Goal: Transaction & Acquisition: Purchase product/service

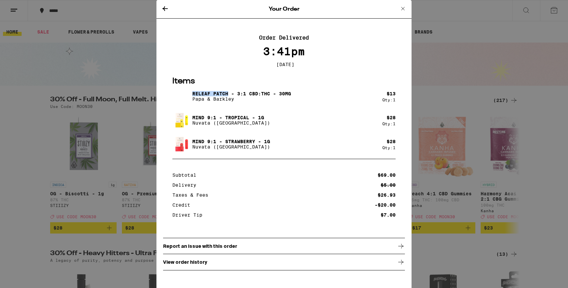
click at [402, 8] on icon at bounding box center [403, 9] width 8 height 8
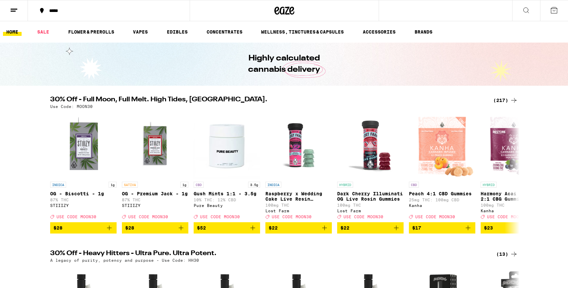
click at [526, 10] on icon at bounding box center [526, 10] width 8 height 8
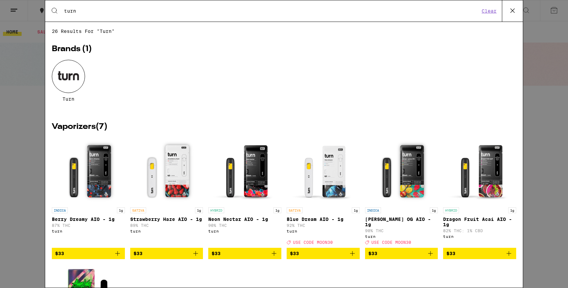
type input "turn"
click at [80, 68] on div at bounding box center [68, 76] width 33 height 33
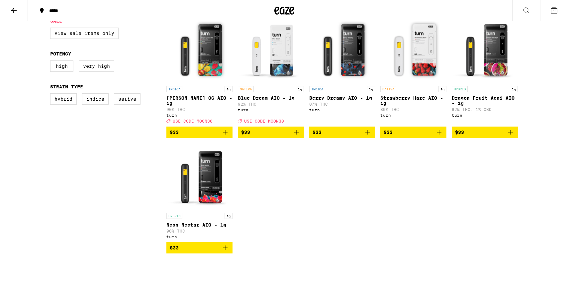
scroll to position [197, 0]
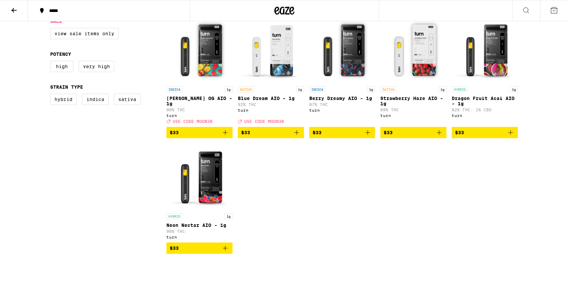
click at [257, 99] on p "Blue Dream AIO - 1g" at bounding box center [271, 98] width 66 height 5
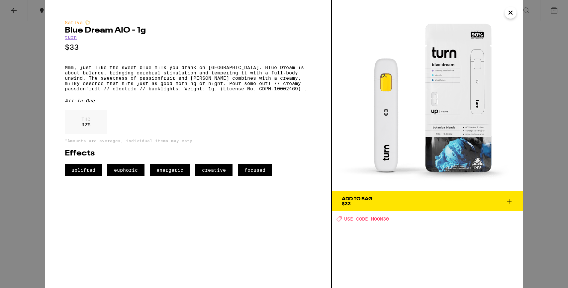
click at [379, 217] on span "USE CODE MOON30" at bounding box center [366, 218] width 45 height 5
copy span "MOON30"
click at [376, 209] on button "Add To Bag $33" at bounding box center [427, 201] width 191 height 20
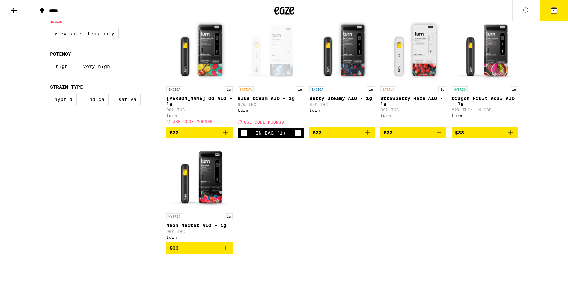
scroll to position [218, 0]
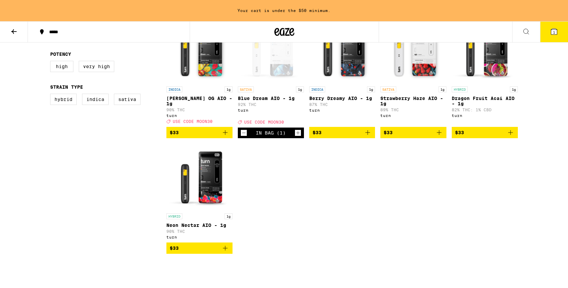
click at [546, 42] on button "1" at bounding box center [554, 32] width 28 height 21
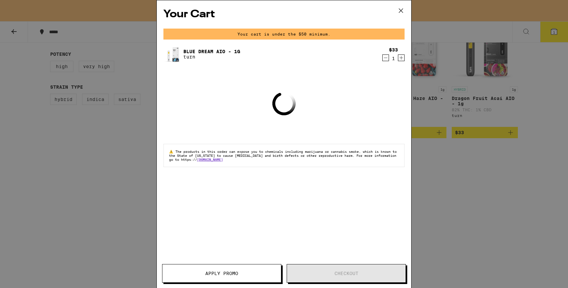
click at [261, 270] on button "Apply Promo" at bounding box center [221, 273] width 119 height 19
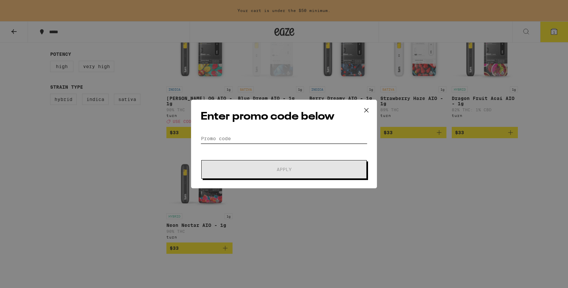
click at [293, 141] on input "Promo Code" at bounding box center [284, 139] width 167 height 10
paste input "MOON30"
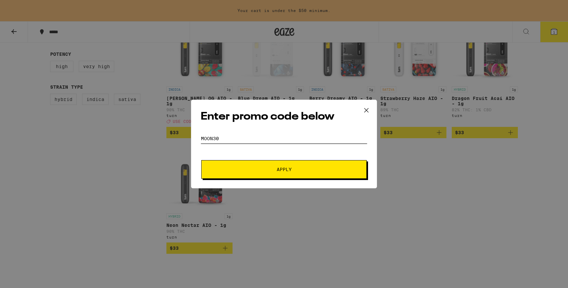
type input "MOON30"
click at [296, 165] on button "Apply" at bounding box center [283, 169] width 165 height 19
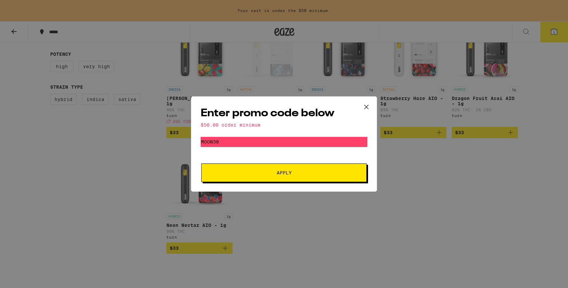
click at [367, 107] on icon at bounding box center [366, 107] width 10 height 10
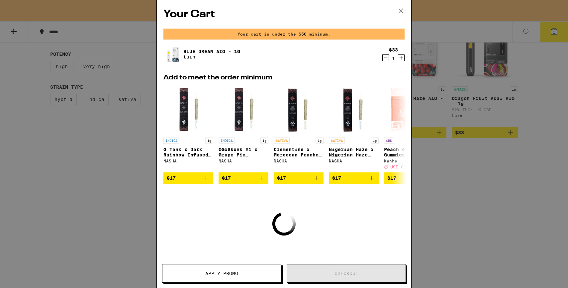
click at [404, 58] on icon "Increment" at bounding box center [401, 58] width 6 height 8
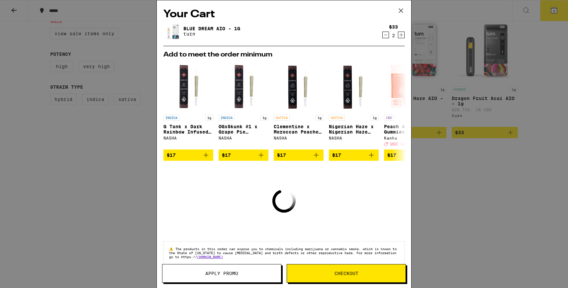
click at [258, 274] on span "Apply Promo" at bounding box center [221, 273] width 119 height 5
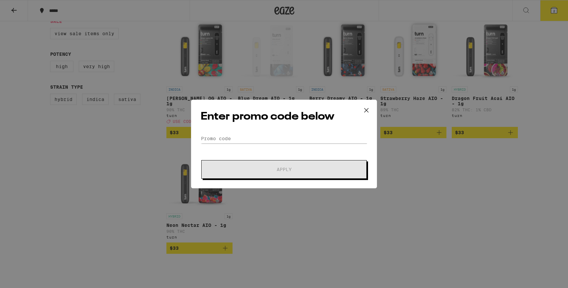
click at [294, 130] on div "Enter promo code below Promo Code Apply" at bounding box center [284, 144] width 186 height 89
click at [293, 139] on input "Promo Code" at bounding box center [284, 139] width 167 height 10
paste input "MOON30"
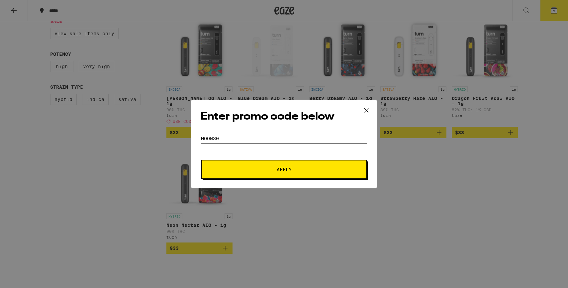
type input "MOON30"
click at [289, 171] on span "Apply" at bounding box center [284, 169] width 15 height 5
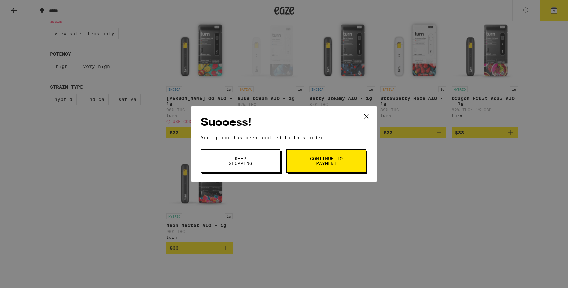
click at [308, 162] on button "Continue to payment" at bounding box center [326, 160] width 80 height 23
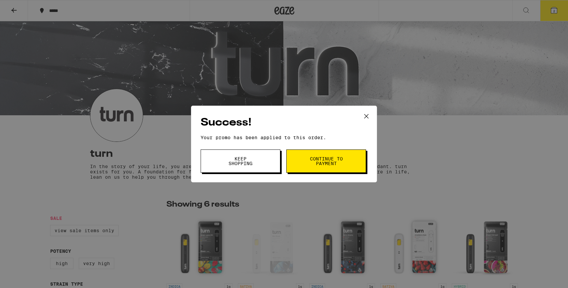
click at [266, 161] on button "Keep Shopping" at bounding box center [241, 160] width 80 height 23
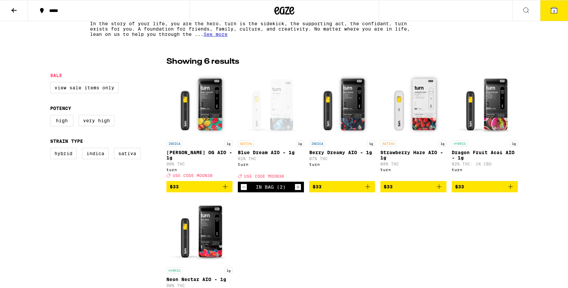
scroll to position [142, 0]
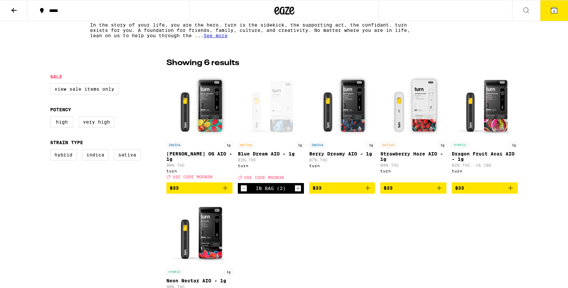
click at [208, 155] on p "[PERSON_NAME] OG AIO - 1g" at bounding box center [199, 156] width 66 height 11
click at [369, 190] on icon "Add to bag" at bounding box center [368, 188] width 8 height 8
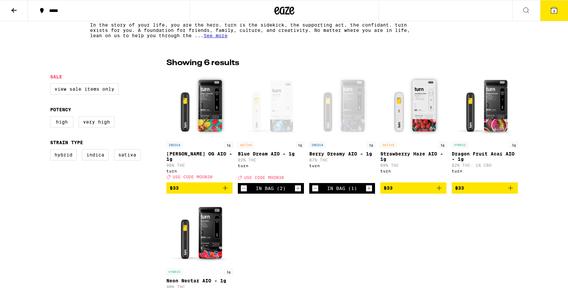
click at [550, 8] on button "3" at bounding box center [554, 10] width 28 height 21
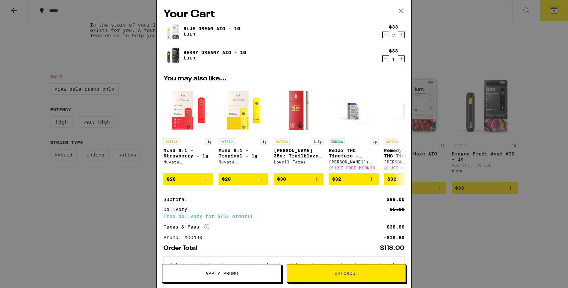
click at [386, 35] on icon "Decrement" at bounding box center [386, 35] width 6 height 8
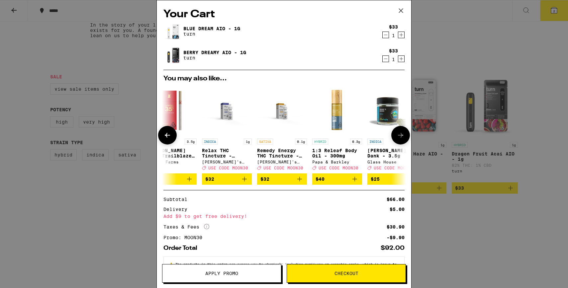
scroll to position [0, 131]
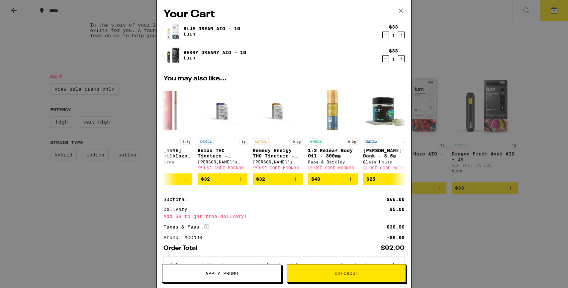
click at [82, 238] on div "Your Cart Blue Dream AIO - 1g turn $33 1 [PERSON_NAME] Dreamy AIO - 1g turn $33…" at bounding box center [284, 144] width 568 height 288
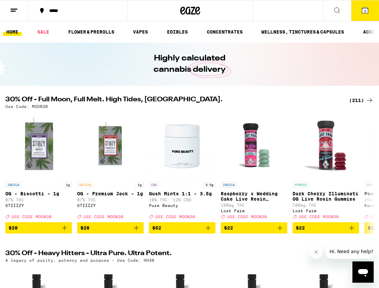
click at [334, 12] on icon at bounding box center [337, 10] width 8 height 8
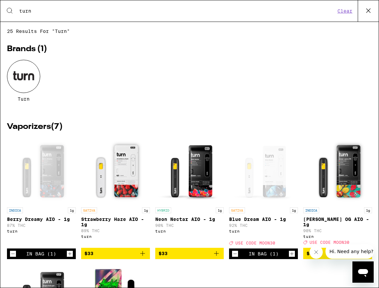
type input "turn"
click at [23, 74] on div at bounding box center [23, 76] width 33 height 33
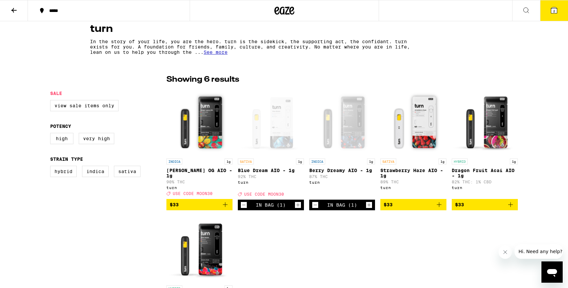
scroll to position [126, 0]
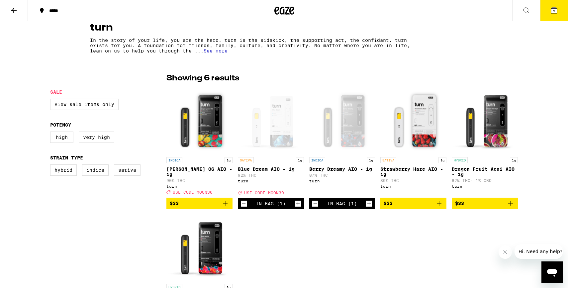
click at [367, 206] on icon "Increment" at bounding box center [369, 204] width 6 height 8
click at [298, 206] on icon "Increment" at bounding box center [298, 204] width 6 height 8
click at [246, 206] on icon "Decrement" at bounding box center [244, 204] width 6 height 8
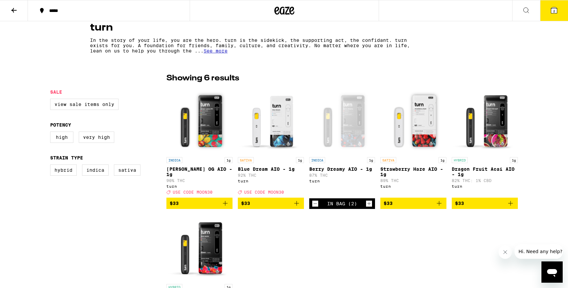
click at [314, 208] on icon "Decrement" at bounding box center [315, 204] width 6 height 8
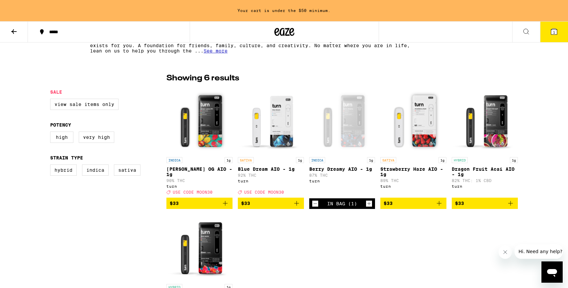
click at [314, 208] on icon "Decrement" at bounding box center [315, 204] width 6 height 8
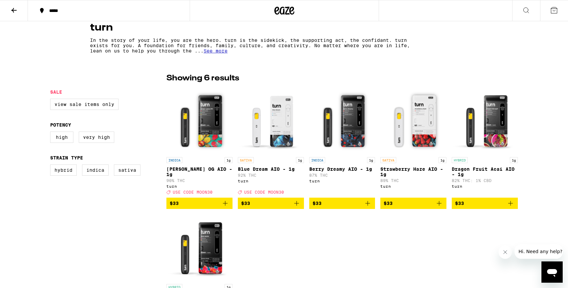
click at [285, 261] on div "INDICA 1g Mango Guava OG AIO - 1g 90% THC turn Deal Created with Sketch. USE CO…" at bounding box center [341, 205] width 351 height 237
click at [65, 175] on label "Hybrid" at bounding box center [63, 169] width 27 height 11
click at [52, 166] on input "Hybrid" at bounding box center [51, 165] width 0 height 0
checkbox input "true"
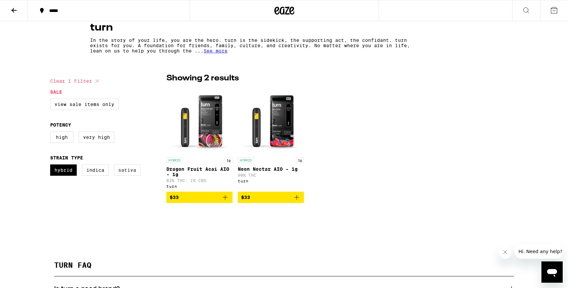
click at [135, 174] on label "Sativa" at bounding box center [127, 169] width 27 height 11
click at [52, 166] on input "Sativa" at bounding box center [51, 165] width 0 height 0
checkbox input "true"
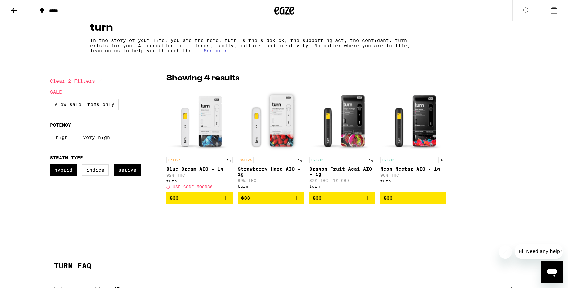
click at [216, 136] on img "Open page for Blue Dream AIO - 1g from turn" at bounding box center [199, 120] width 66 height 66
click at [285, 124] on img "Open page for Strawberry Haze AIO - 1g from turn" at bounding box center [271, 120] width 66 height 66
click at [354, 130] on img "Open page for Dragon Fruit Acai AIO - 1g from turn" at bounding box center [342, 120] width 66 height 66
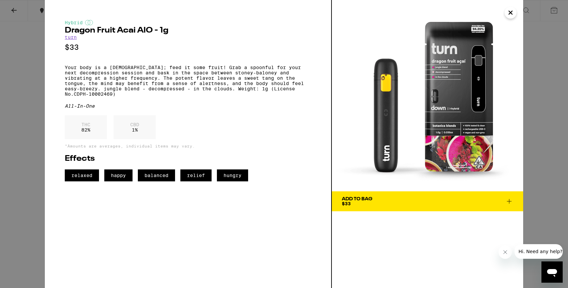
click at [359, 202] on div "Add To Bag $33" at bounding box center [357, 201] width 31 height 9
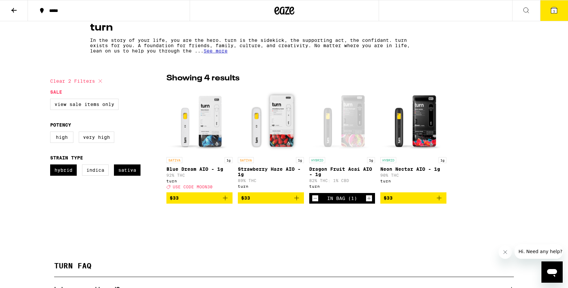
scroll to position [148, 0]
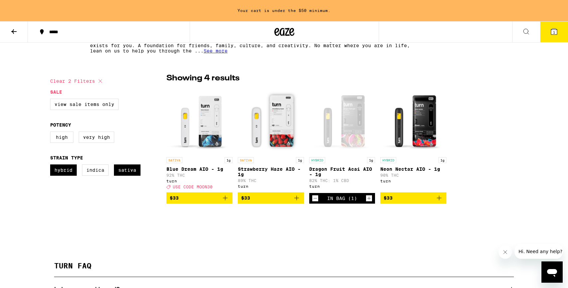
click at [378, 130] on img "Open page for Neon Nectar AIO - 1g from turn" at bounding box center [413, 120] width 66 height 66
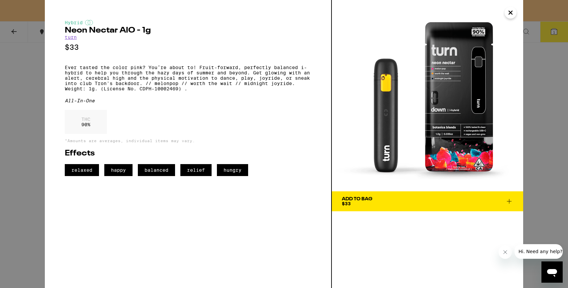
click at [366, 198] on div "Add To Bag" at bounding box center [357, 199] width 31 height 5
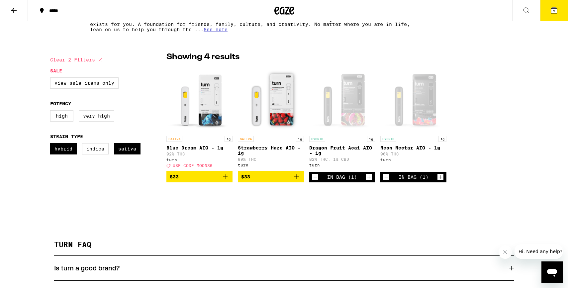
scroll to position [126, 0]
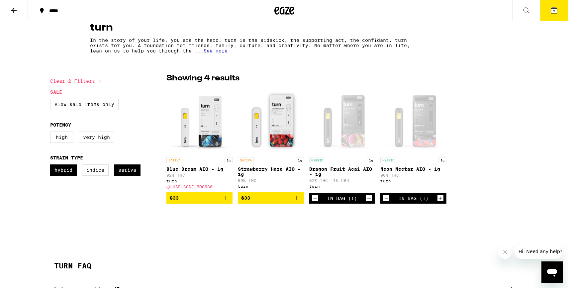
click at [366, 133] on div "Open page for Dragon Fruit Acai AIO - 1g from turn" at bounding box center [342, 120] width 66 height 66
click at [314, 199] on icon "Decrement" at bounding box center [315, 198] width 6 height 8
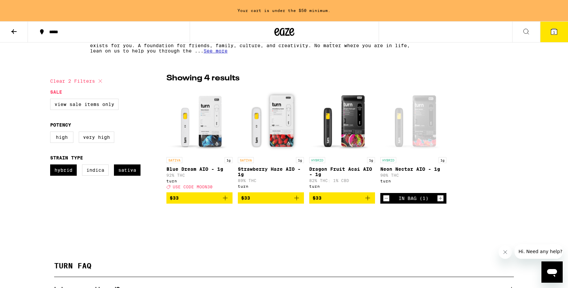
click at [297, 199] on icon "Add to bag" at bounding box center [297, 198] width 8 height 8
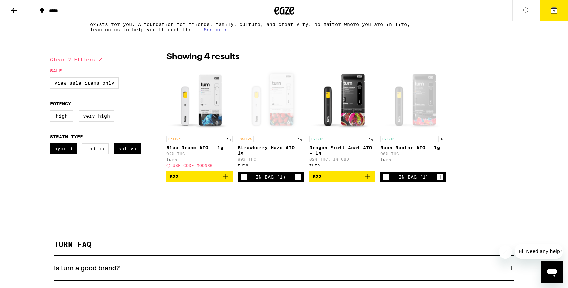
scroll to position [126, 0]
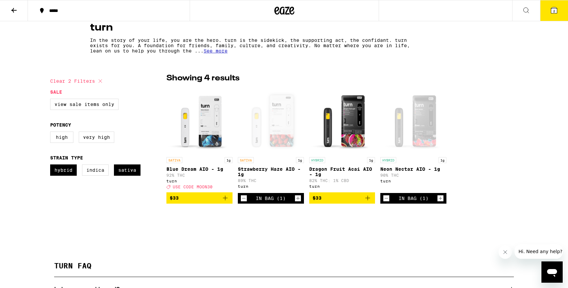
click at [16, 11] on icon at bounding box center [14, 10] width 8 height 8
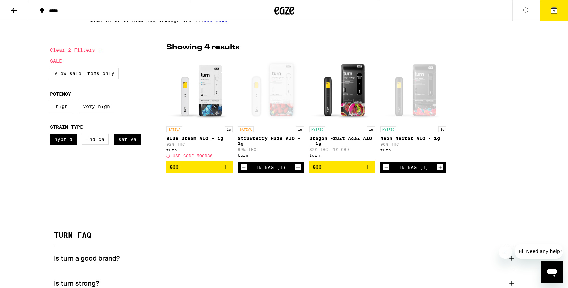
scroll to position [158, 0]
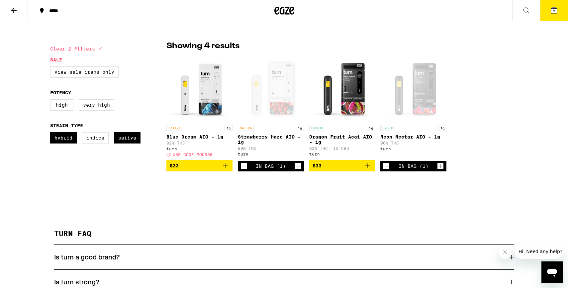
click at [378, 24] on div "turn In the story of your life, you are the hero. turn is the sidekick, the sup…" at bounding box center [284, 109] width 568 height 492
click at [378, 16] on button "2" at bounding box center [554, 10] width 28 height 21
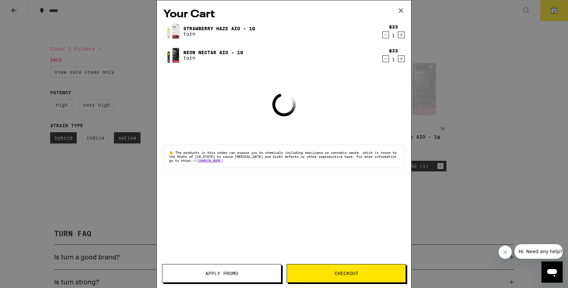
click at [240, 277] on button "Apply Promo" at bounding box center [221, 273] width 119 height 19
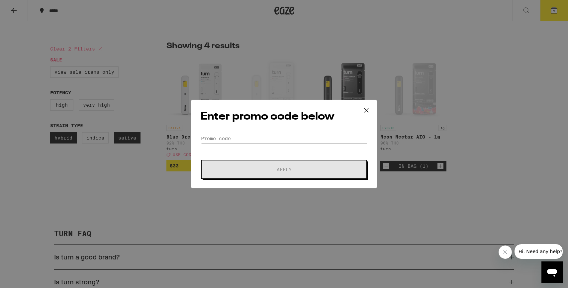
click at [272, 145] on form "Promo Code Apply" at bounding box center [284, 156] width 167 height 45
click at [272, 144] on form "Promo Code Apply" at bounding box center [284, 156] width 167 height 45
click at [271, 139] on input "Promo Code" at bounding box center [284, 139] width 167 height 10
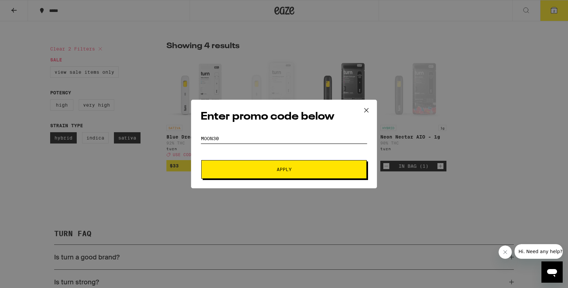
type input "MOON30"
click at [289, 174] on button "Apply" at bounding box center [283, 169] width 165 height 19
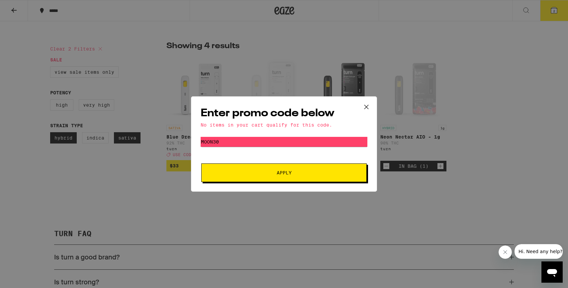
click at [363, 104] on icon at bounding box center [366, 107] width 10 height 10
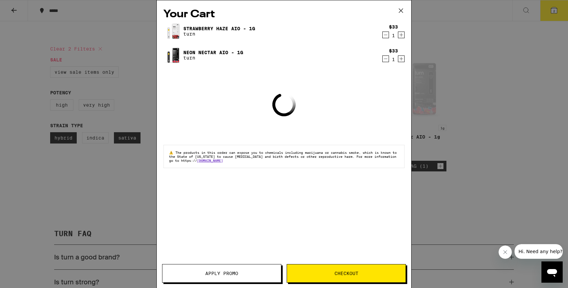
click at [119, 231] on div "Your Cart Strawberry Haze AIO - 1g turn $33 1 Neon Nectar AIO - 1g turn $33 1 L…" at bounding box center [284, 144] width 568 height 288
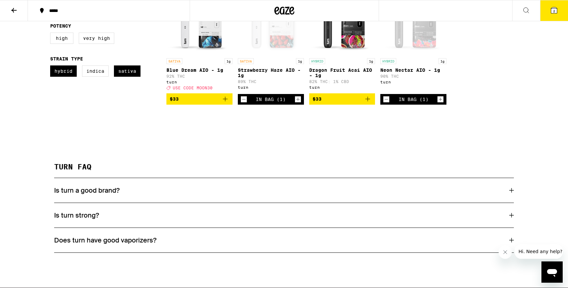
scroll to position [226, 0]
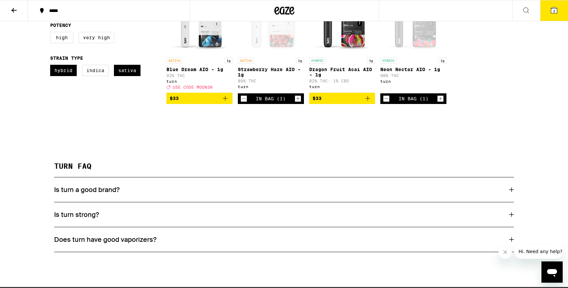
click at [118, 194] on h3 "Is turn a good brand?" at bounding box center [86, 189] width 65 height 9
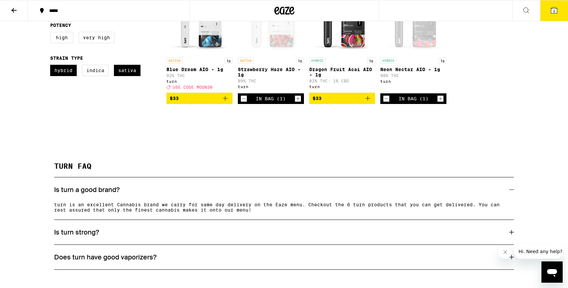
click at [118, 194] on h3 "Is turn a good brand?" at bounding box center [86, 189] width 65 height 9
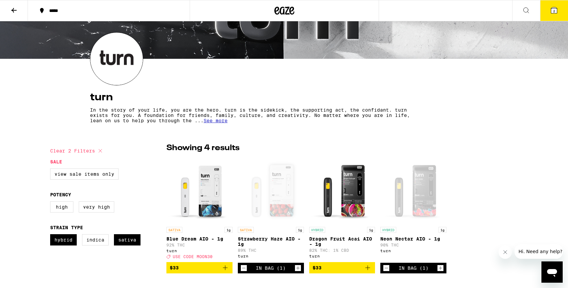
scroll to position [0, 0]
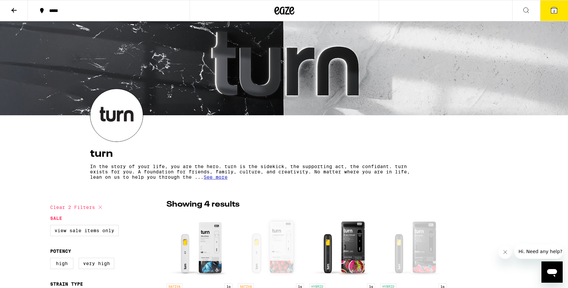
click at [15, 12] on icon at bounding box center [14, 10] width 8 height 8
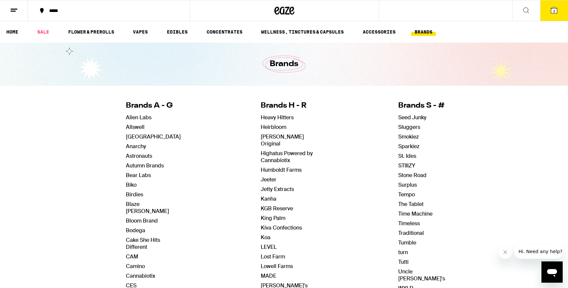
click at [13, 10] on icon at bounding box center [14, 10] width 8 height 8
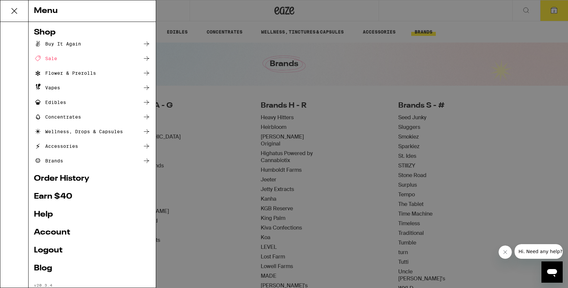
click at [68, 43] on div "Buy It Again" at bounding box center [57, 44] width 47 height 8
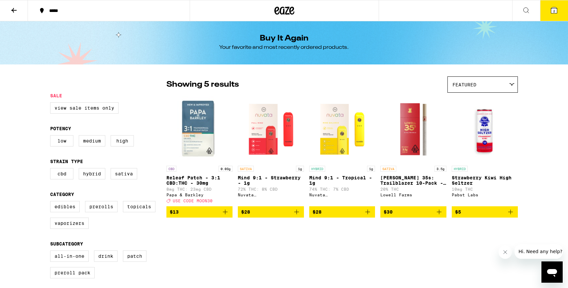
click at [225, 214] on icon "Add to bag" at bounding box center [225, 212] width 5 height 5
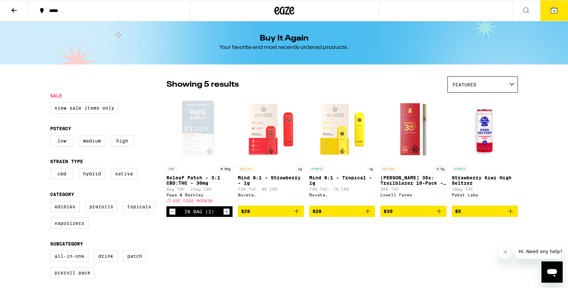
click at [225, 216] on icon "Increment" at bounding box center [227, 212] width 6 height 8
click at [378, 4] on button "5" at bounding box center [554, 10] width 28 height 21
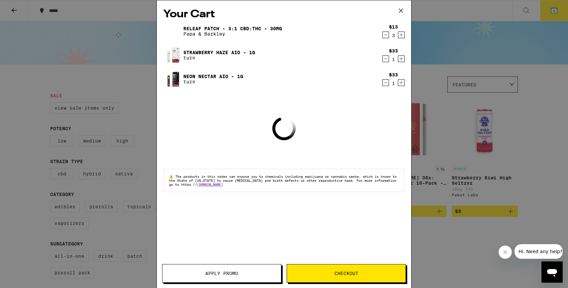
click at [250, 272] on span "Apply Promo" at bounding box center [221, 273] width 119 height 5
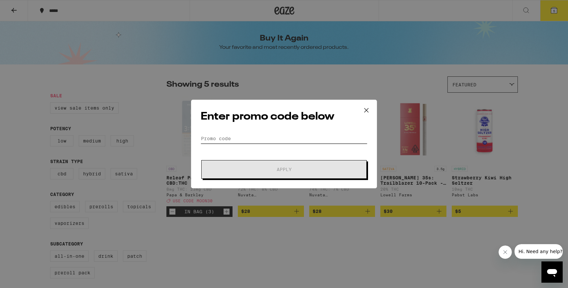
click at [263, 139] on input "Promo Code" at bounding box center [284, 139] width 167 height 10
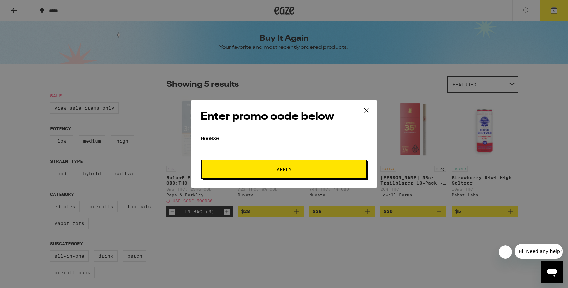
type input "MOON30"
click at [276, 164] on button "Apply" at bounding box center [283, 169] width 165 height 19
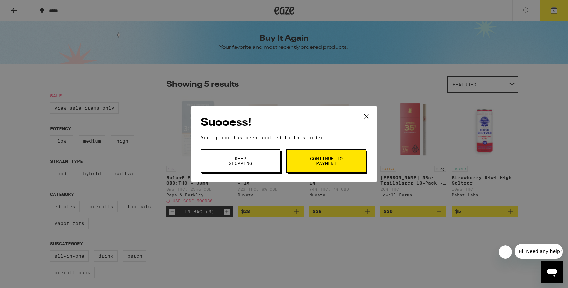
click at [258, 165] on button "Keep Shopping" at bounding box center [241, 160] width 80 height 23
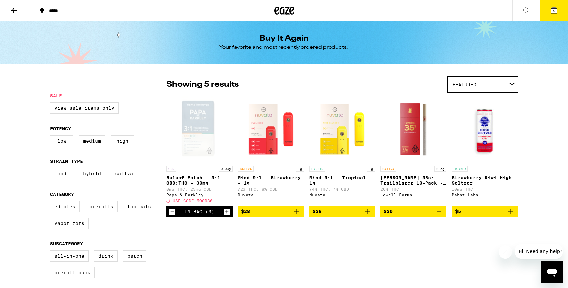
click at [285, 5] on icon at bounding box center [284, 11] width 20 height 12
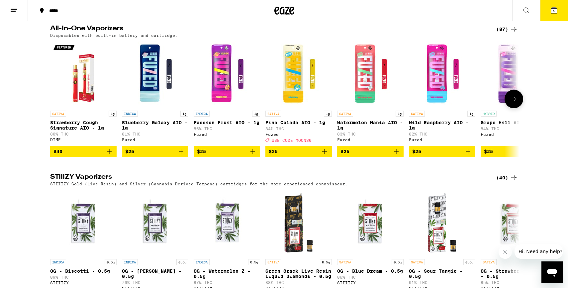
scroll to position [1208, 0]
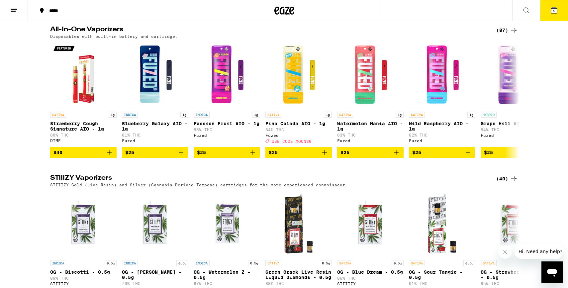
click at [378, 34] on div "(87)" at bounding box center [507, 30] width 22 height 8
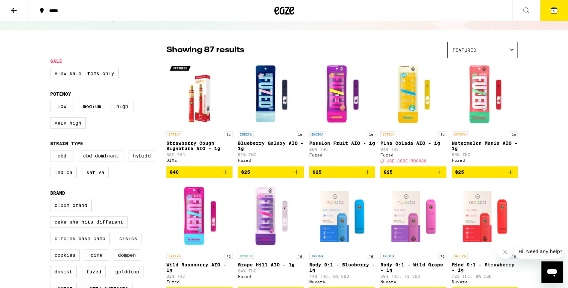
scroll to position [35, 0]
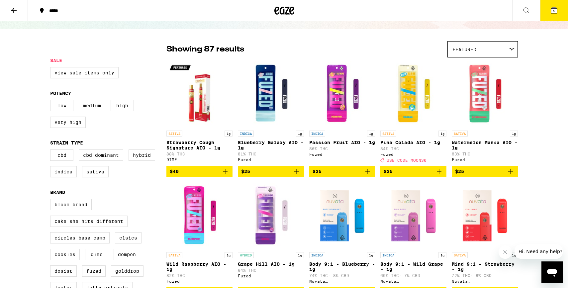
click at [378, 53] on div "Featured" at bounding box center [483, 50] width 70 height 16
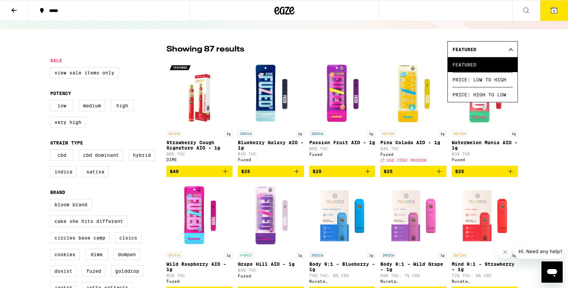
click at [378, 52] on div "Featured" at bounding box center [483, 50] width 70 height 16
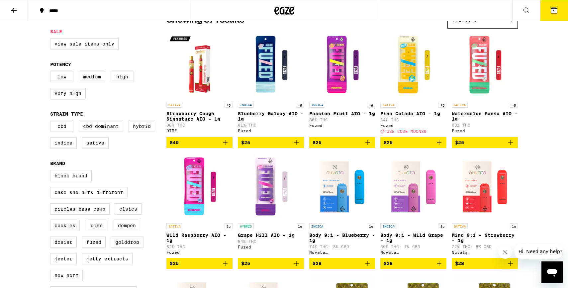
scroll to position [77, 0]
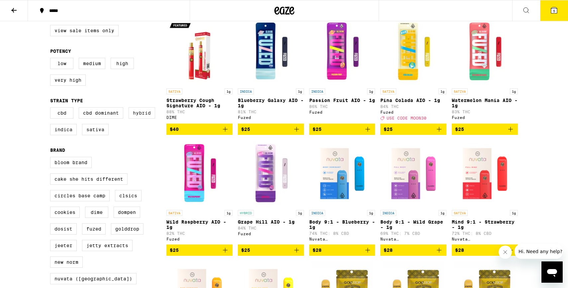
click at [139, 118] on label "Hybrid" at bounding box center [142, 112] width 27 height 11
click at [52, 109] on input "Hybrid" at bounding box center [51, 108] width 0 height 0
checkbox input "true"
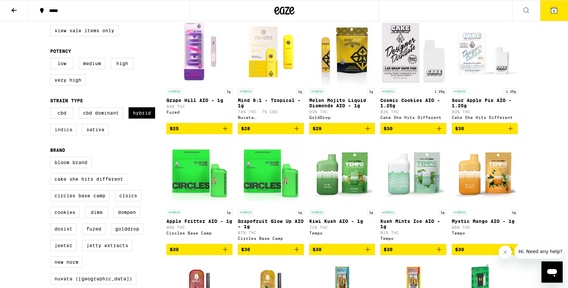
click at [67, 135] on label "Indica" at bounding box center [63, 129] width 27 height 11
click at [52, 109] on input "Indica" at bounding box center [51, 108] width 0 height 0
checkbox input "true"
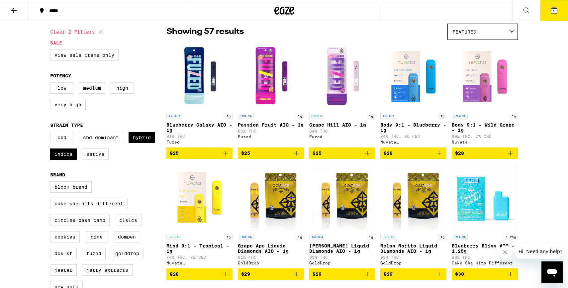
scroll to position [10, 0]
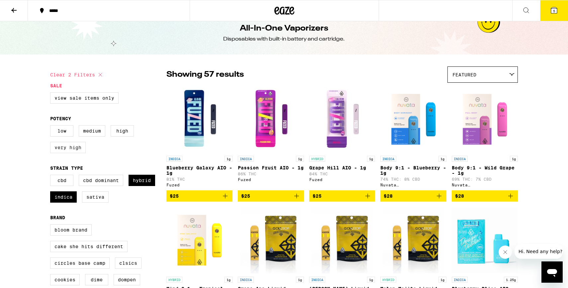
click at [78, 150] on label "Very High" at bounding box center [68, 147] width 36 height 11
click at [52, 127] on input "Very High" at bounding box center [51, 126] width 0 height 0
checkbox input "true"
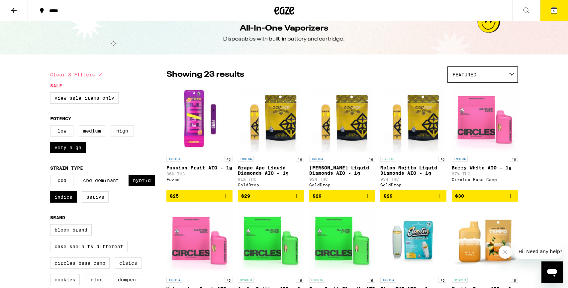
click at [122, 136] on label "High" at bounding box center [122, 130] width 23 height 11
click at [52, 127] on input "High" at bounding box center [51, 126] width 0 height 0
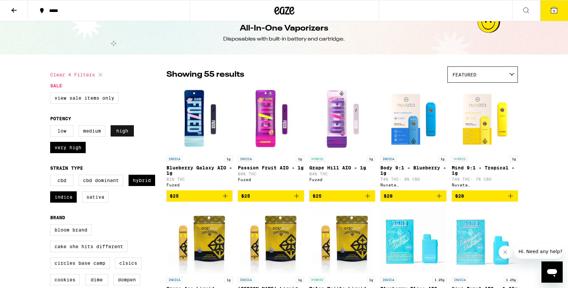
click at [122, 136] on label "High" at bounding box center [122, 130] width 23 height 11
click at [52, 127] on input "High" at bounding box center [51, 126] width 0 height 0
checkbox input "false"
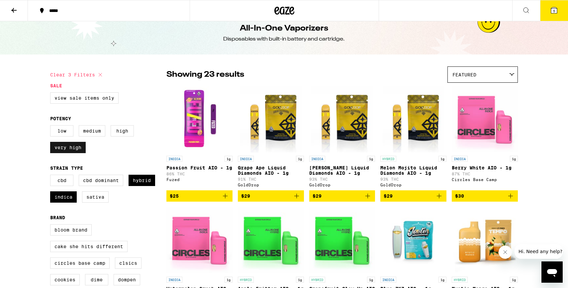
click at [74, 153] on label "Very High" at bounding box center [68, 147] width 36 height 11
click at [52, 127] on input "Very High" at bounding box center [51, 126] width 0 height 0
checkbox input "false"
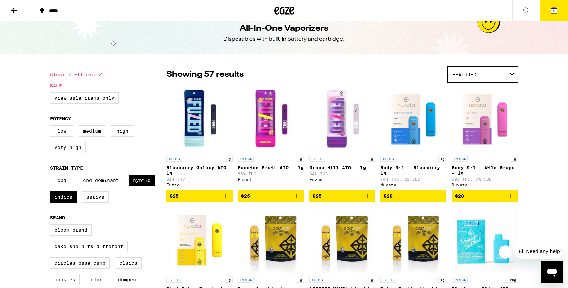
click at [378, 69] on div "Featured" at bounding box center [483, 75] width 70 height 16
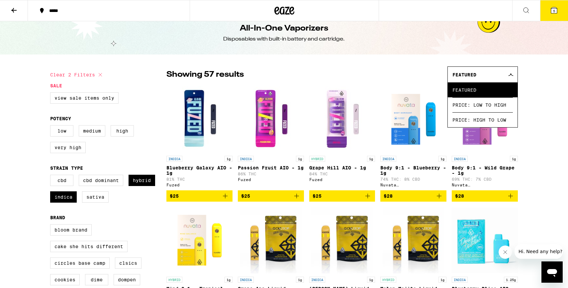
click at [378, 70] on div "Featured" at bounding box center [483, 75] width 70 height 16
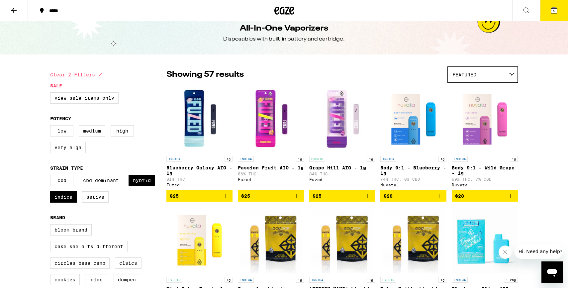
click at [68, 130] on label "Low" at bounding box center [61, 130] width 23 height 11
click at [52, 127] on input "Low" at bounding box center [51, 126] width 0 height 0
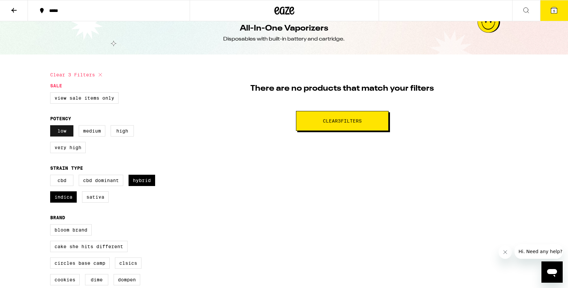
click at [68, 130] on label "Low" at bounding box center [61, 130] width 23 height 11
click at [52, 127] on input "Low" at bounding box center [51, 126] width 0 height 0
checkbox input "false"
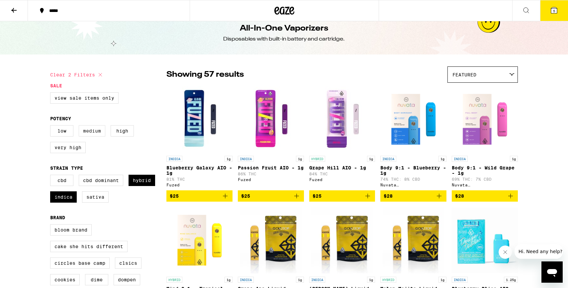
click at [89, 130] on label "Medium" at bounding box center [92, 130] width 27 height 11
click at [52, 127] on input "Medium" at bounding box center [51, 126] width 0 height 0
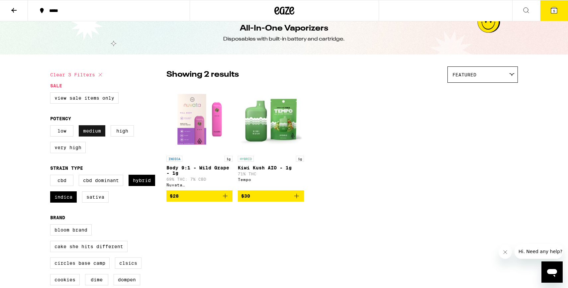
click at [90, 135] on label "Medium" at bounding box center [92, 130] width 27 height 11
click at [52, 127] on input "Medium" at bounding box center [51, 126] width 0 height 0
checkbox input "false"
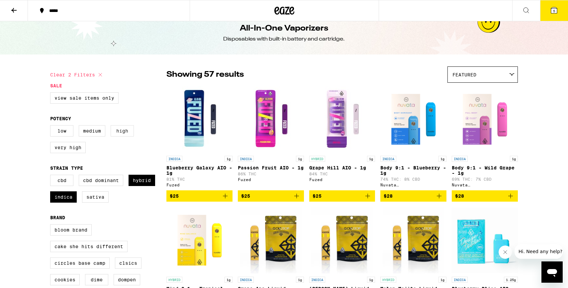
click at [117, 137] on label "High" at bounding box center [122, 130] width 23 height 11
click at [52, 127] on input "High" at bounding box center [51, 126] width 0 height 0
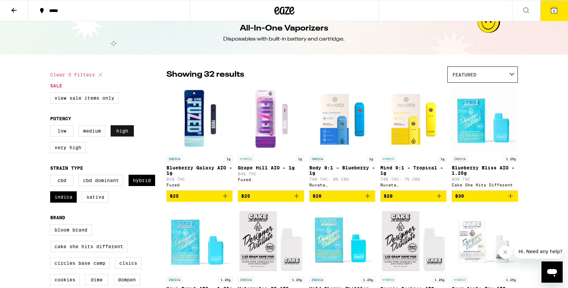
click at [117, 137] on label "High" at bounding box center [122, 130] width 23 height 11
click at [52, 127] on input "High" at bounding box center [51, 126] width 0 height 0
checkbox input "false"
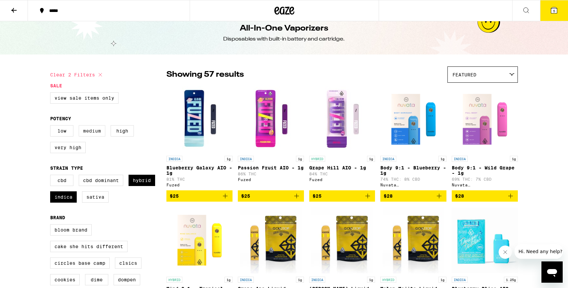
click at [92, 135] on label "Medium" at bounding box center [92, 130] width 27 height 11
click at [52, 127] on input "Medium" at bounding box center [51, 126] width 0 height 0
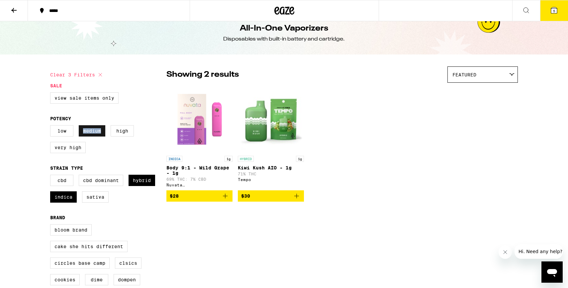
click at [92, 135] on label "Medium" at bounding box center [92, 130] width 27 height 11
click at [52, 127] on input "Medium" at bounding box center [51, 126] width 0 height 0
checkbox input "false"
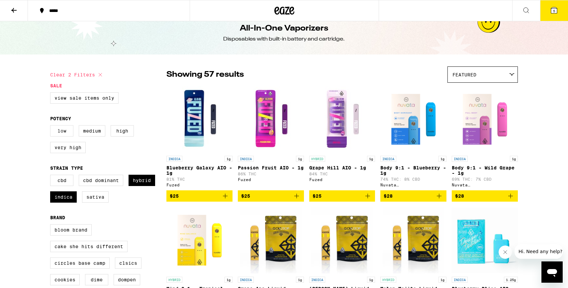
click at [51, 134] on label "Low" at bounding box center [61, 130] width 23 height 11
click at [51, 127] on input "Low" at bounding box center [51, 126] width 0 height 0
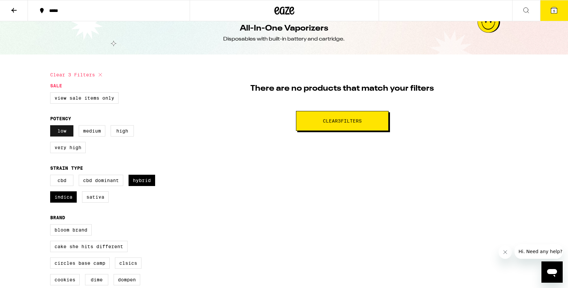
click at [51, 134] on label "Low" at bounding box center [61, 130] width 23 height 11
click at [51, 127] on input "Low" at bounding box center [51, 126] width 0 height 0
checkbox input "false"
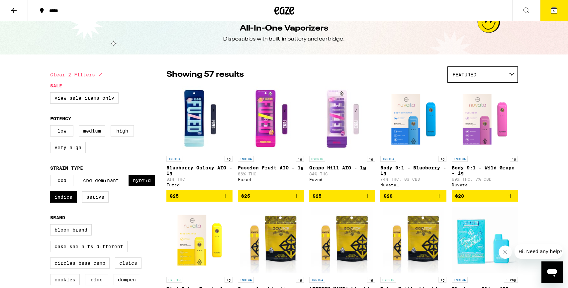
click at [112, 135] on label "High" at bounding box center [122, 130] width 23 height 11
click at [52, 127] on input "High" at bounding box center [51, 126] width 0 height 0
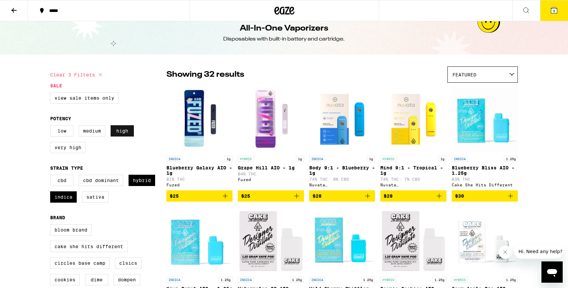
click at [112, 135] on label "High" at bounding box center [122, 130] width 23 height 11
click at [52, 127] on input "High" at bounding box center [51, 126] width 0 height 0
checkbox input "false"
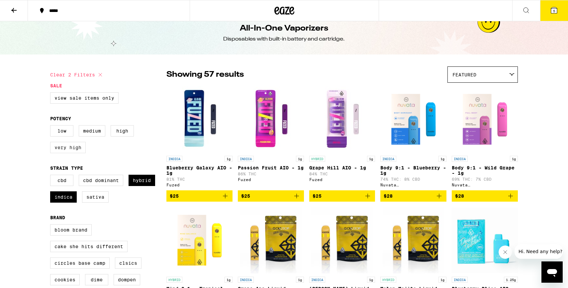
click at [72, 148] on label "Very High" at bounding box center [68, 147] width 36 height 11
click at [52, 127] on input "Very High" at bounding box center [51, 126] width 0 height 0
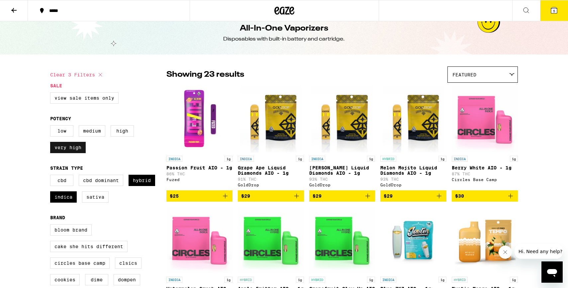
click at [72, 145] on label "Very High" at bounding box center [68, 147] width 36 height 11
click at [52, 127] on input "Very High" at bounding box center [51, 126] width 0 height 0
checkbox input "false"
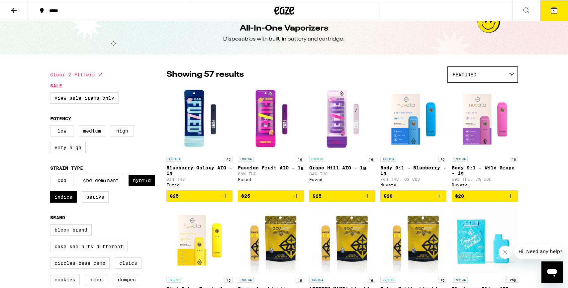
click at [117, 137] on label "High" at bounding box center [122, 130] width 23 height 11
click at [52, 127] on input "High" at bounding box center [51, 126] width 0 height 0
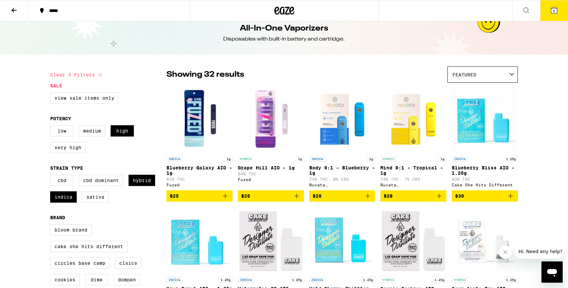
click at [134, 132] on div "Low Medium High Very High" at bounding box center [108, 141] width 116 height 33
click at [127, 134] on label "High" at bounding box center [122, 130] width 23 height 11
click at [52, 127] on input "High" at bounding box center [51, 126] width 0 height 0
checkbox input "false"
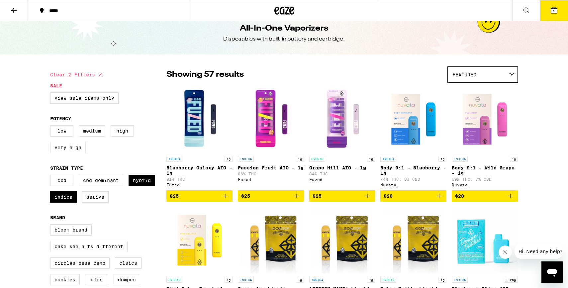
click at [74, 149] on label "Very High" at bounding box center [68, 147] width 36 height 11
click at [52, 127] on input "Very High" at bounding box center [51, 126] width 0 height 0
checkbox input "true"
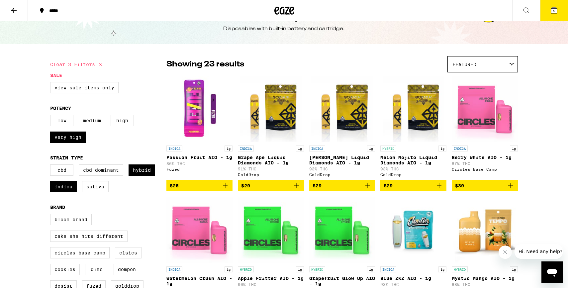
scroll to position [20, 0]
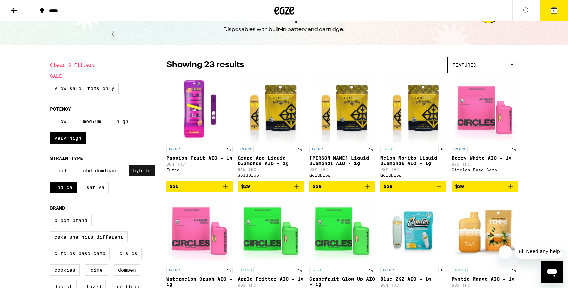
click at [139, 174] on label "Hybrid" at bounding box center [142, 170] width 27 height 11
click at [52, 166] on input "Hybrid" at bounding box center [51, 166] width 0 height 0
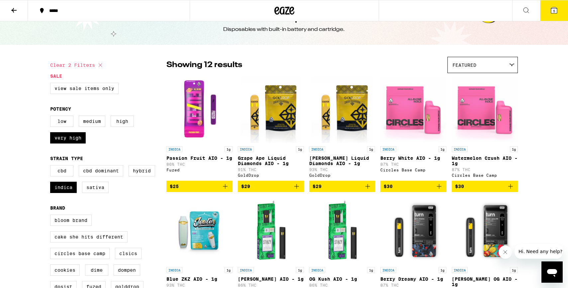
click at [144, 168] on fieldset "Strain Type CBD CBD Dominant Hybrid Indica Sativa" at bounding box center [108, 177] width 116 height 43
click at [144, 172] on label "Hybrid" at bounding box center [142, 170] width 27 height 11
click at [52, 166] on input "Hybrid" at bounding box center [51, 166] width 0 height 0
checkbox input "true"
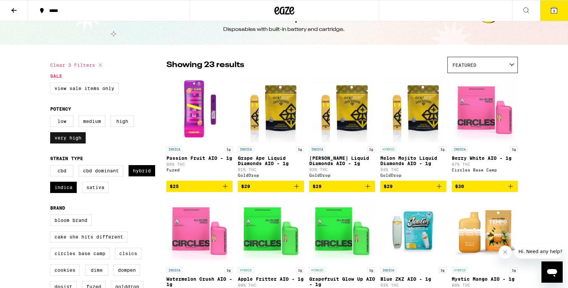
click at [67, 144] on label "Very High" at bounding box center [68, 137] width 36 height 11
click at [52, 117] on input "Very High" at bounding box center [51, 117] width 0 height 0
checkbox input "false"
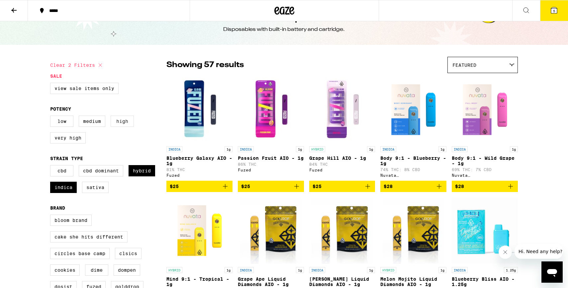
click at [118, 127] on label "High" at bounding box center [122, 121] width 23 height 11
click at [52, 117] on input "High" at bounding box center [51, 117] width 0 height 0
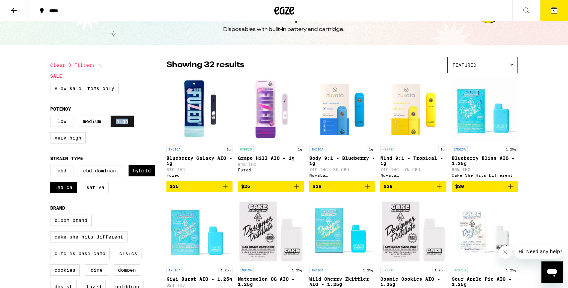
click at [118, 127] on label "High" at bounding box center [122, 121] width 23 height 11
click at [52, 117] on input "High" at bounding box center [51, 117] width 0 height 0
checkbox input "false"
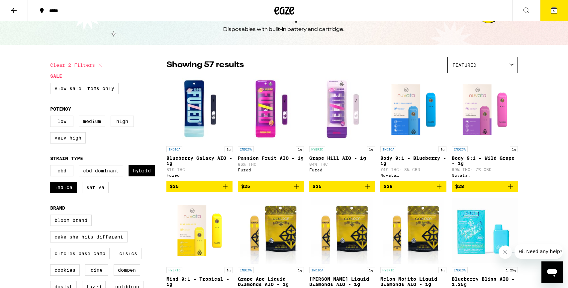
click at [378, 61] on div "Featured" at bounding box center [483, 65] width 70 height 16
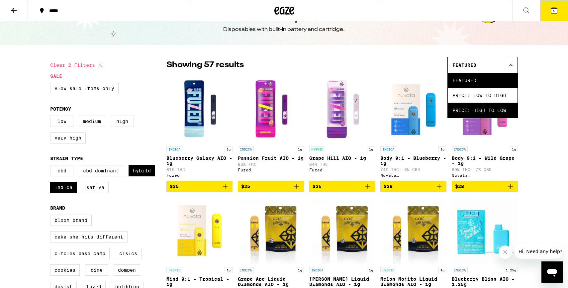
click at [378, 107] on span "Price: High to Low" at bounding box center [482, 110] width 60 height 15
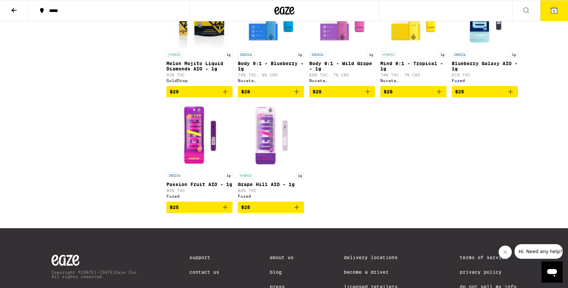
scroll to position [1347, 0]
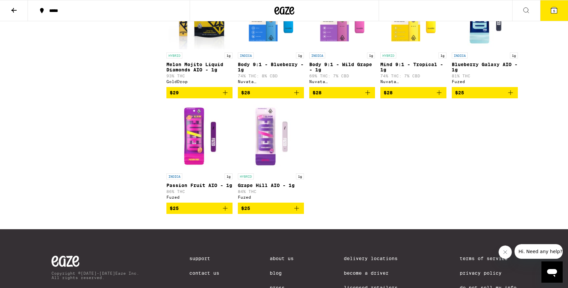
click at [201, 170] on img "Open page for Passion Fruit AIO - 1g from Fuzed" at bounding box center [199, 137] width 66 height 66
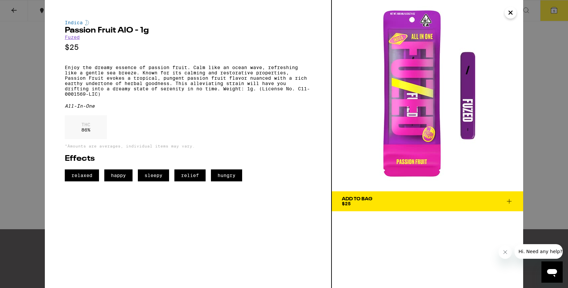
click at [14, 175] on div "Indica Passion Fruit AIO - 1g Fuzed $25 Enjoy the dreamy essence of passion fru…" at bounding box center [284, 144] width 568 height 288
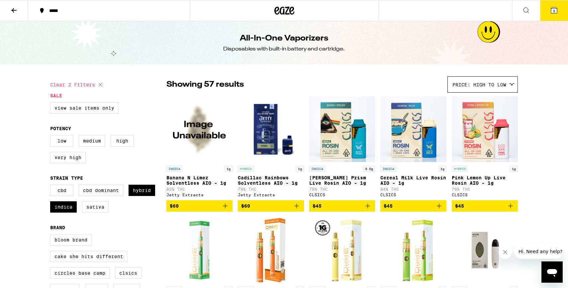
click at [378, 8] on icon at bounding box center [554, 10] width 6 height 6
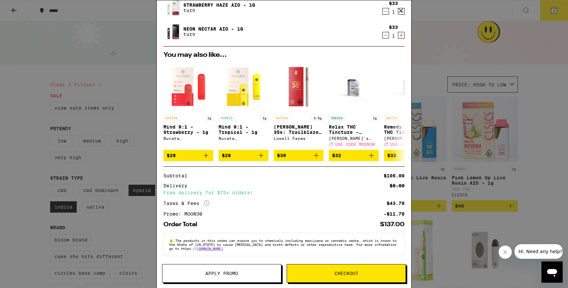
scroll to position [52, 0]
click at [206, 202] on icon "More Info" at bounding box center [206, 202] width 5 height 5
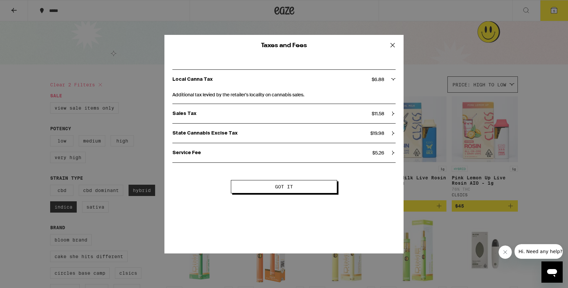
click at [272, 186] on span "Got it" at bounding box center [284, 186] width 52 height 5
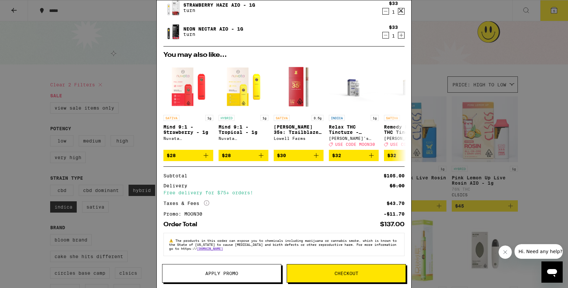
click at [318, 273] on span "Checkout" at bounding box center [346, 273] width 119 height 5
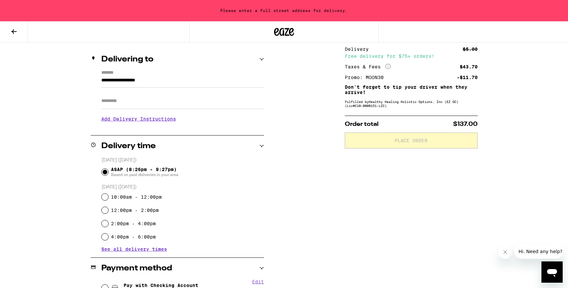
scroll to position [76, 0]
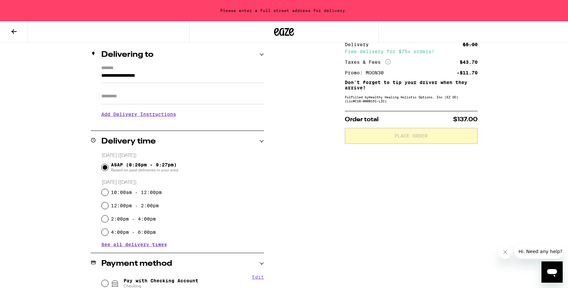
click at [129, 76] on input "**********" at bounding box center [182, 77] width 163 height 11
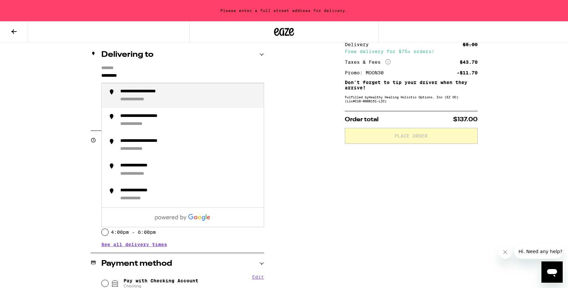
click at [145, 93] on div "**********" at bounding box center [151, 92] width 63 height 6
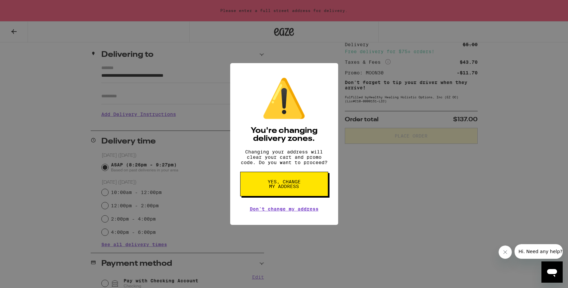
click at [145, 95] on div "⚠️ You're changing delivery zones. Changing your address will clear your cart a…" at bounding box center [284, 144] width 568 height 288
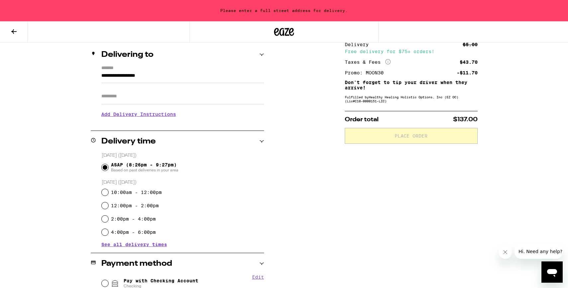
click at [157, 80] on input "**********" at bounding box center [182, 77] width 163 height 11
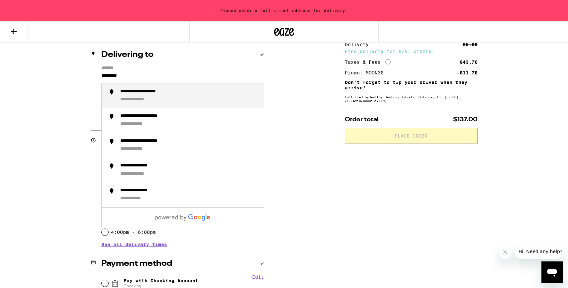
click at [161, 101] on div "**********" at bounding box center [141, 100] width 42 height 6
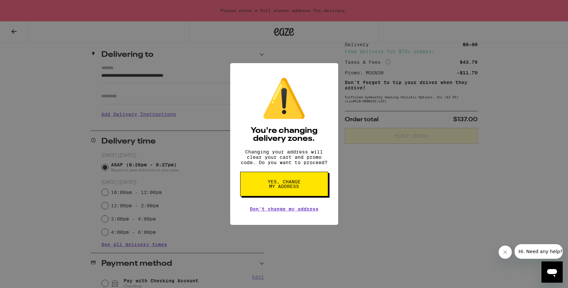
click at [269, 179] on button "Yes, change my address" at bounding box center [284, 184] width 88 height 25
type input "**********"
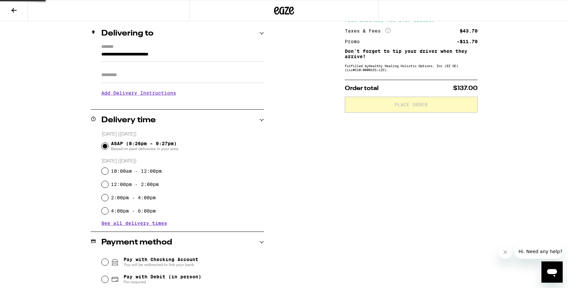
scroll to position [55, 0]
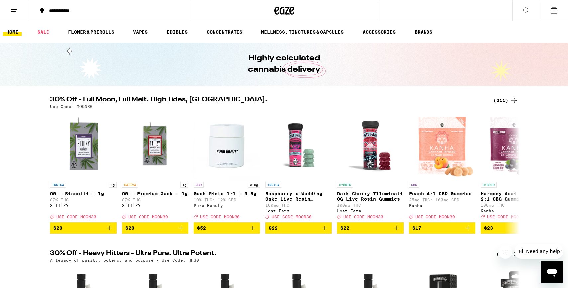
click at [378, 12] on icon at bounding box center [554, 10] width 8 height 8
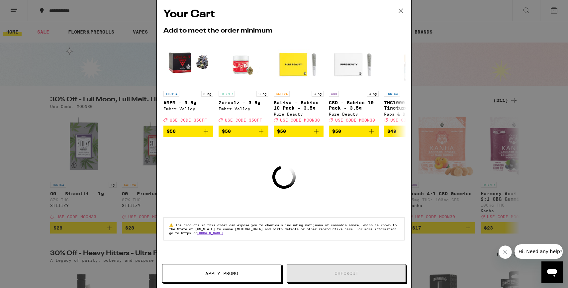
click at [378, 8] on icon at bounding box center [401, 11] width 10 height 10
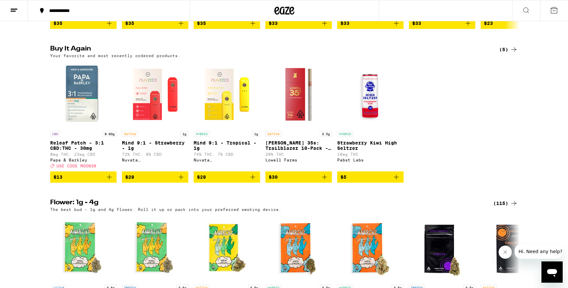
scroll to position [665, 0]
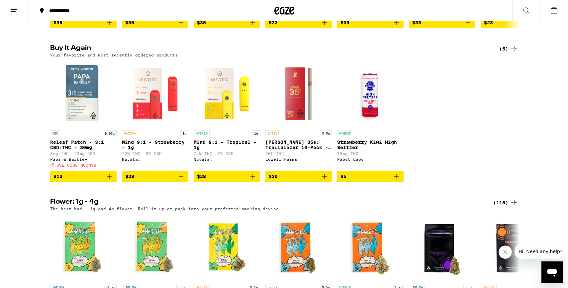
click at [110, 180] on icon "Add to bag" at bounding box center [109, 176] width 8 height 8
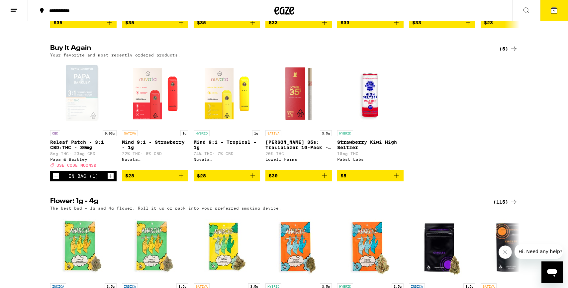
click at [110, 180] on icon "Increment" at bounding box center [111, 176] width 6 height 8
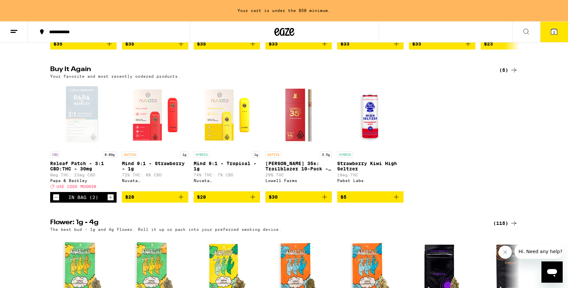
scroll to position [687, 0]
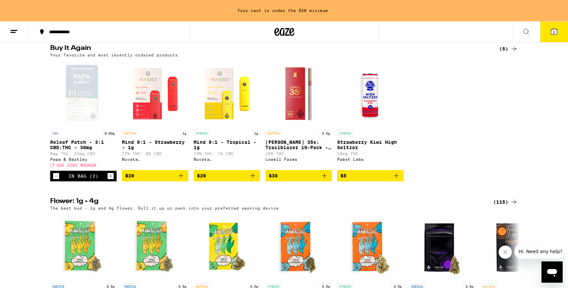
click at [110, 180] on icon "Increment" at bounding box center [111, 176] width 6 height 8
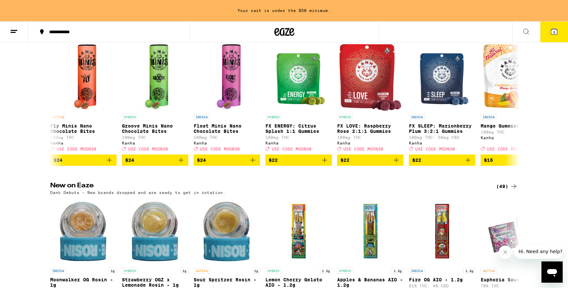
scroll to position [0, 0]
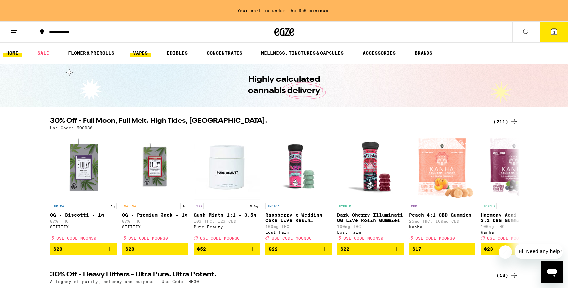
click at [143, 50] on link "VAPES" at bounding box center [141, 53] width 22 height 8
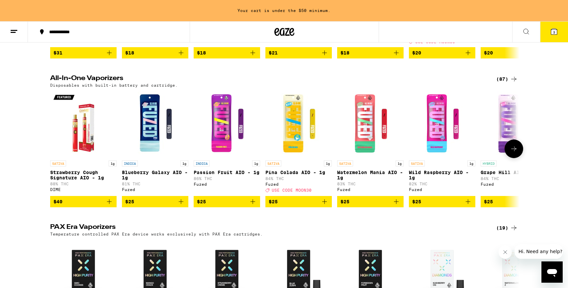
scroll to position [340, 0]
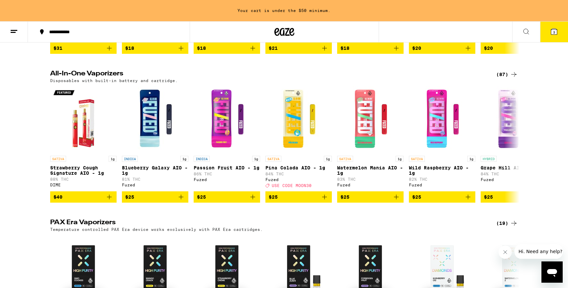
click at [378, 78] on div "(87)" at bounding box center [507, 74] width 22 height 8
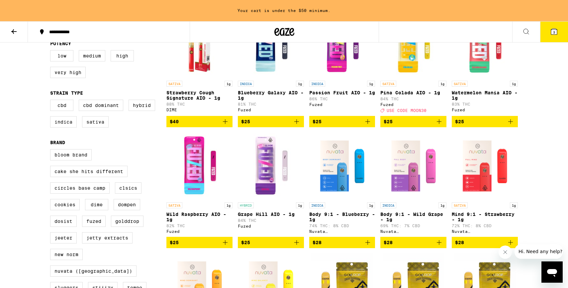
scroll to position [120, 0]
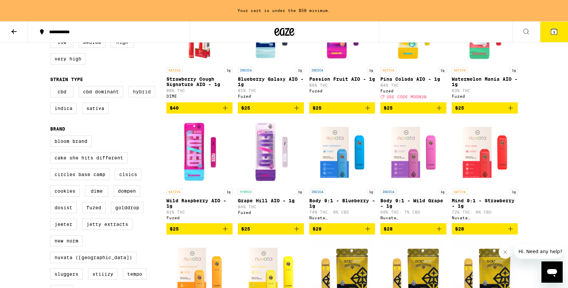
click at [142, 96] on label "Hybrid" at bounding box center [142, 91] width 27 height 11
click at [52, 87] on input "Hybrid" at bounding box center [51, 87] width 0 height 0
checkbox input "true"
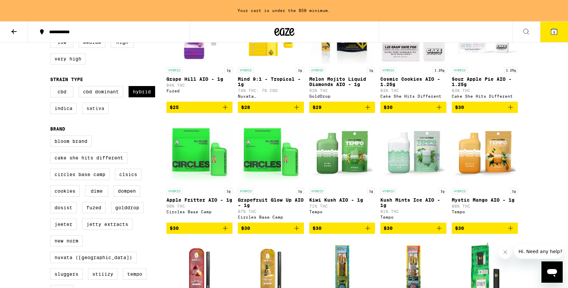
click at [92, 114] on label "Sativa" at bounding box center [95, 108] width 27 height 11
click at [52, 87] on input "Sativa" at bounding box center [51, 87] width 0 height 0
checkbox input "true"
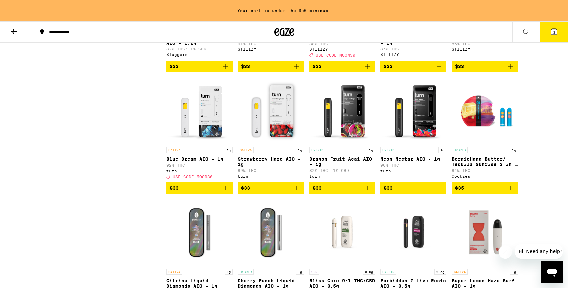
scroll to position [897, 0]
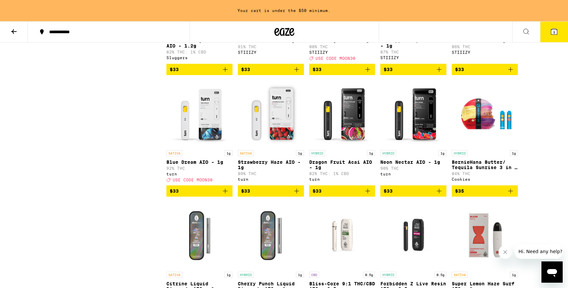
click at [378, 195] on icon "Add to bag" at bounding box center [439, 191] width 8 height 8
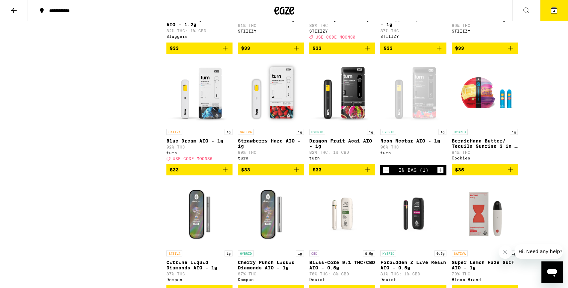
scroll to position [876, 0]
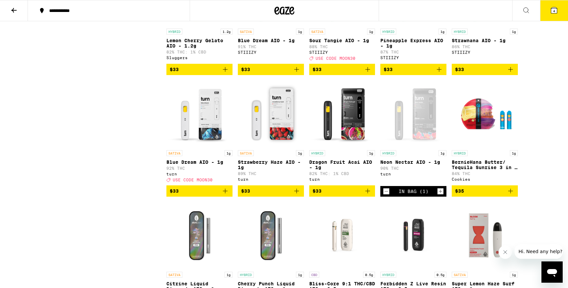
click at [299, 195] on icon "Add to bag" at bounding box center [297, 191] width 8 height 8
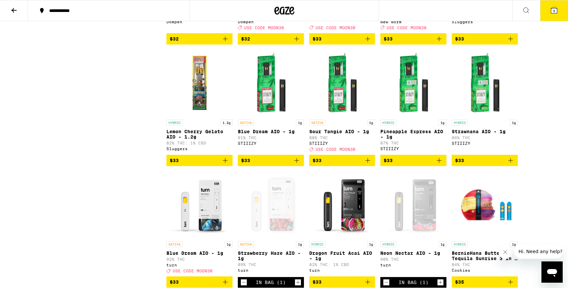
scroll to position [0, 0]
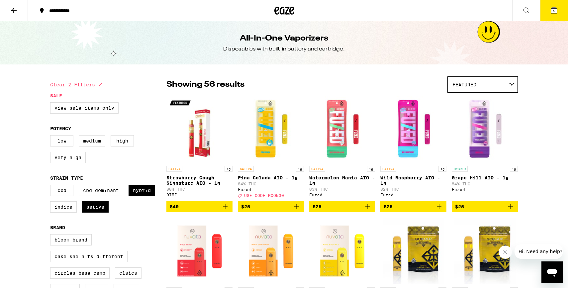
click at [378, 11] on icon at bounding box center [554, 10] width 6 height 6
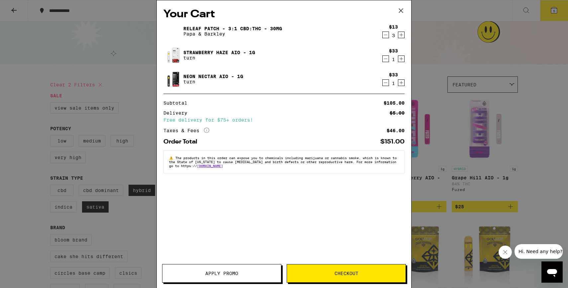
click at [256, 274] on span "Apply Promo" at bounding box center [221, 273] width 119 height 5
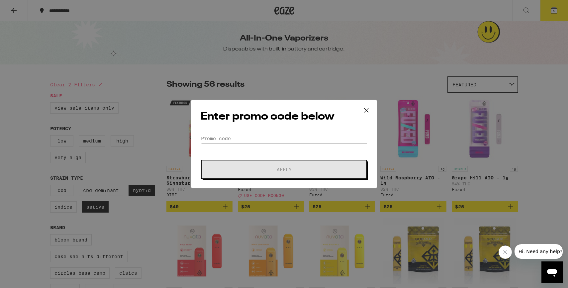
click at [274, 146] on form "Promo Code Apply" at bounding box center [284, 156] width 167 height 45
click at [274, 141] on input "Promo Code" at bounding box center [284, 139] width 167 height 10
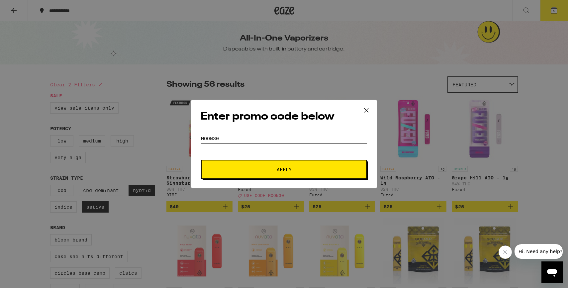
type input "MOON30"
click at [284, 163] on button "Apply" at bounding box center [283, 169] width 165 height 19
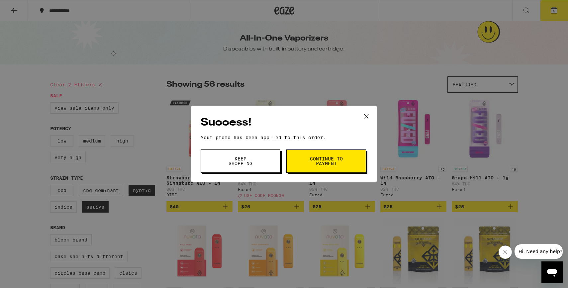
click at [325, 164] on span "Continue to payment" at bounding box center [326, 160] width 34 height 9
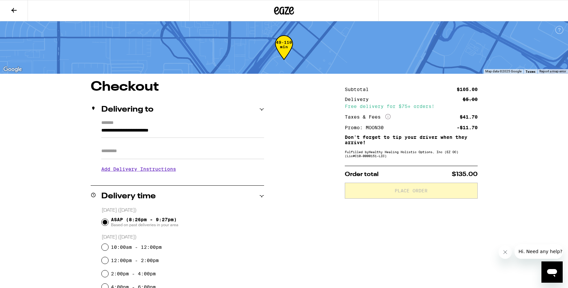
click at [142, 132] on input "**********" at bounding box center [182, 132] width 163 height 11
click at [73, 152] on div "**********" at bounding box center [284, 279] width 478 height 399
click at [108, 153] on input "Apt/Suite" at bounding box center [182, 151] width 163 height 16
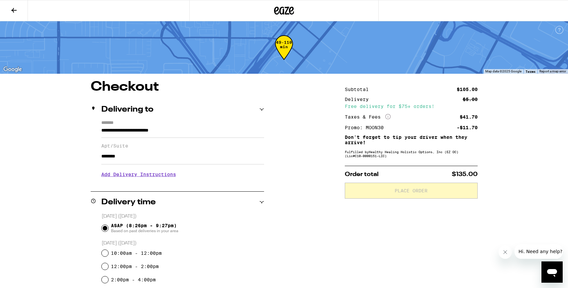
type input "********"
click at [143, 177] on h3 "Add Delivery Instructions" at bounding box center [182, 174] width 163 height 15
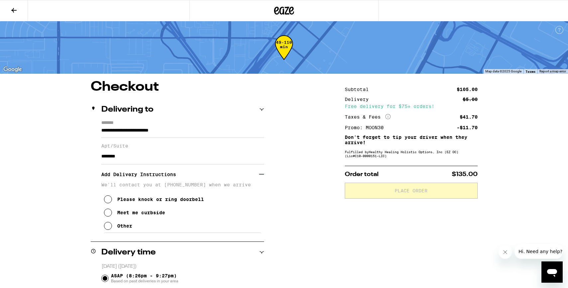
click at [119, 228] on div "Other" at bounding box center [124, 225] width 15 height 5
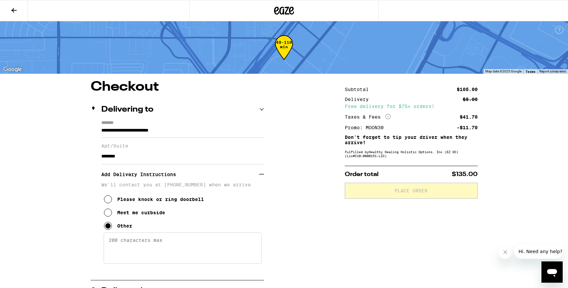
click at [139, 202] on div "Please knock or ring doorbell" at bounding box center [160, 199] width 87 height 5
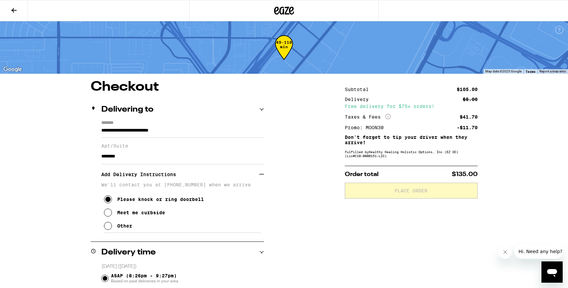
click at [174, 187] on p "We'll contact you at [PHONE_NUMBER] when we arrive" at bounding box center [182, 184] width 163 height 5
click at [125, 229] on div "Other" at bounding box center [124, 225] width 15 height 5
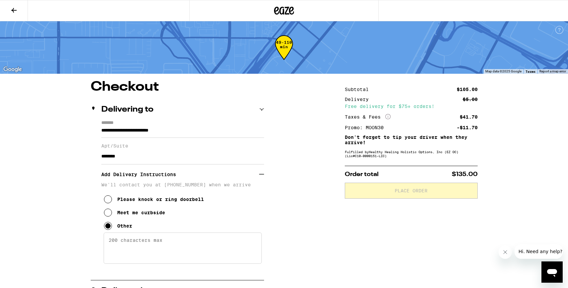
click at [140, 242] on textarea "Enter any other delivery instructions you want driver to know" at bounding box center [183, 248] width 158 height 31
paste textarea "Dial 0016 and call to enter building. Turn Left at the 1st hallway. Turn right …"
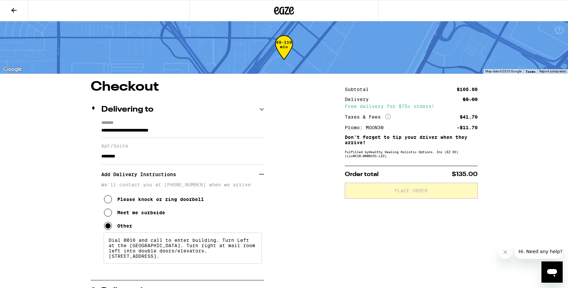
type textarea "Dial 0016 and call to enter building. Turn Left at the 1st hallway. Turn right …"
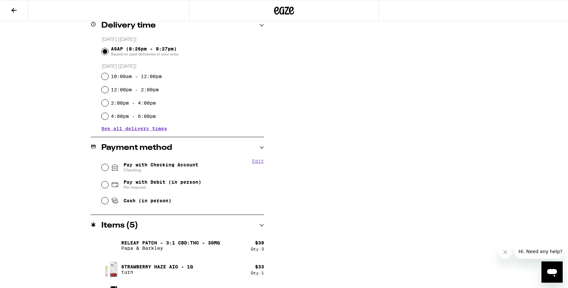
scroll to position [286, 0]
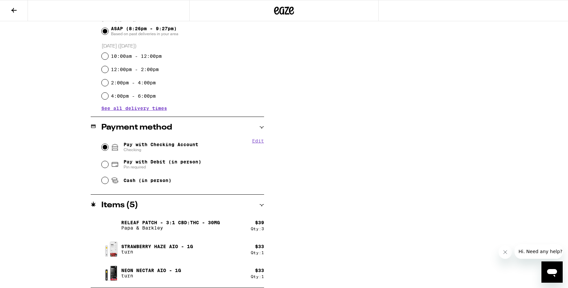
click at [107, 146] on input "Pay with Checking Account Checking" at bounding box center [105, 147] width 7 height 7
radio input "true"
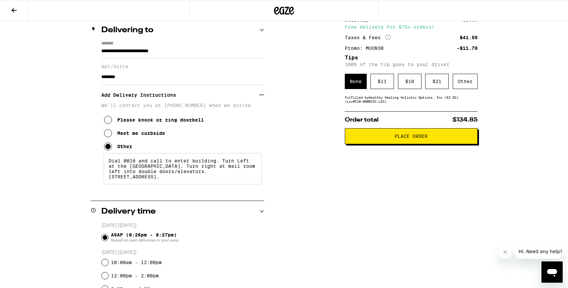
scroll to position [0, 0]
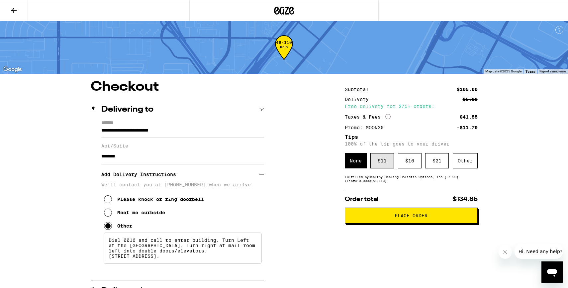
click at [378, 164] on div "$ 11" at bounding box center [382, 160] width 24 height 15
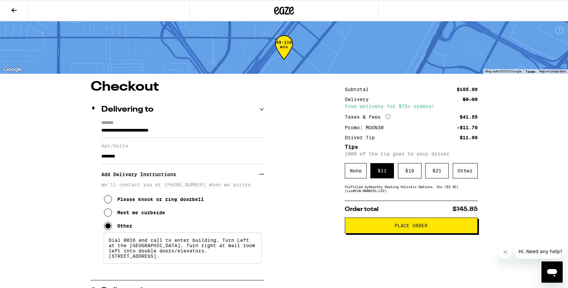
click at [376, 230] on button "Place Order" at bounding box center [411, 226] width 133 height 16
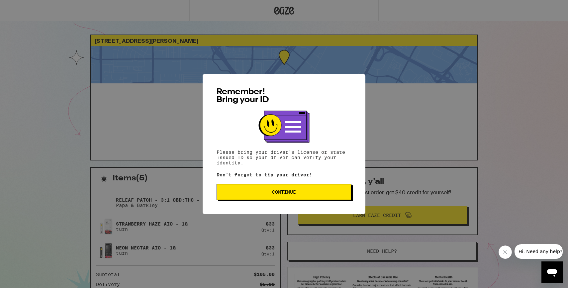
click at [299, 193] on span "Continue" at bounding box center [284, 192] width 124 height 5
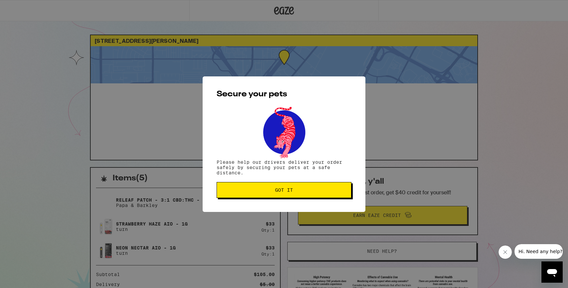
click at [299, 192] on span "Got it" at bounding box center [284, 190] width 124 height 5
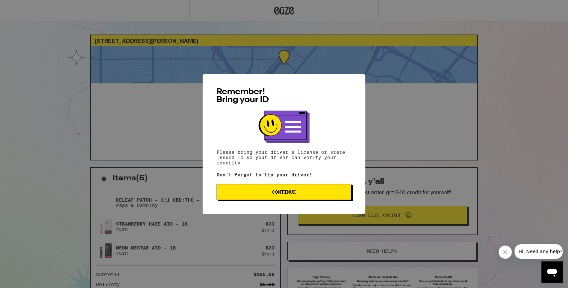
click at [243, 186] on button "Continue" at bounding box center [284, 192] width 135 height 16
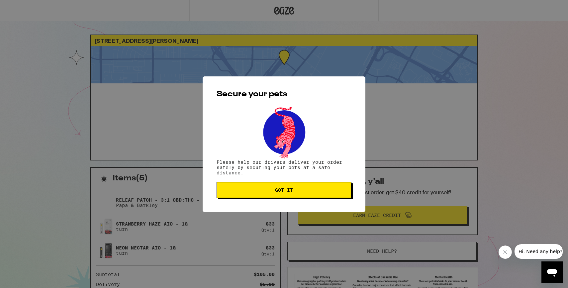
click at [243, 192] on span "Got it" at bounding box center [284, 190] width 124 height 5
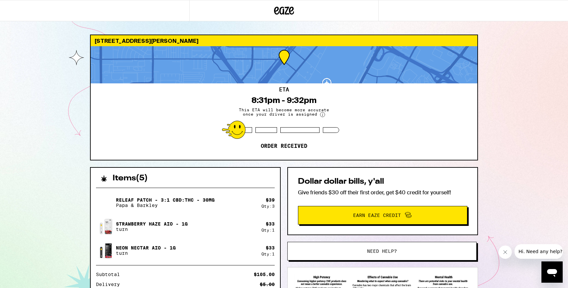
click at [321, 114] on circle at bounding box center [322, 114] width 5 height 5
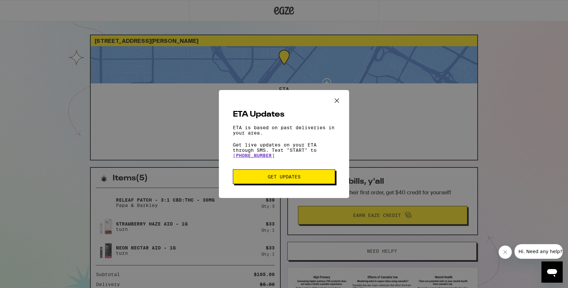
click at [340, 98] on icon "Close ETA information modal" at bounding box center [337, 101] width 10 height 10
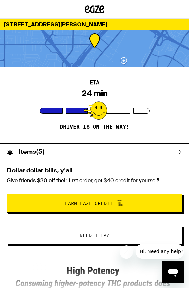
click at [148, 146] on div "Items ( 5 )" at bounding box center [91, 152] width 183 height 17
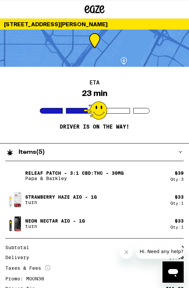
click at [148, 147] on div "Items ( 5 )" at bounding box center [91, 152] width 183 height 17
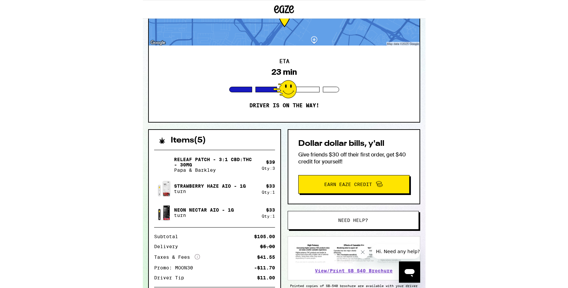
scroll to position [38, 0]
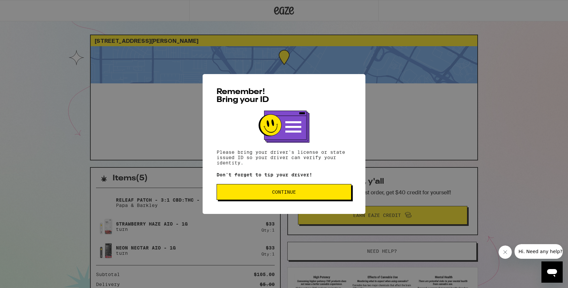
click at [252, 192] on span "Continue" at bounding box center [284, 192] width 124 height 5
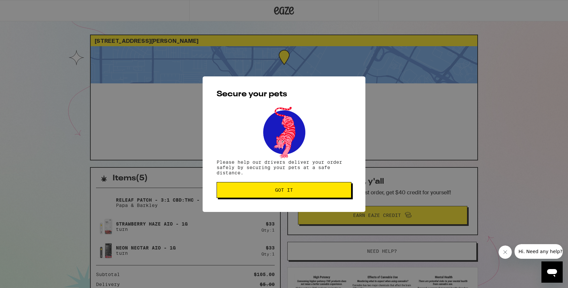
click at [290, 192] on span "Got it" at bounding box center [284, 190] width 18 height 5
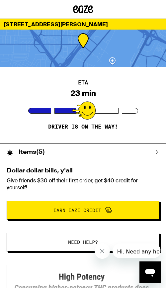
click at [102, 254] on button "Close message from company" at bounding box center [102, 251] width 15 height 15
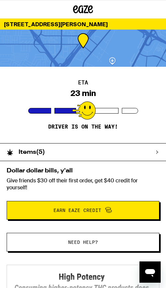
click at [109, 54] on div at bounding box center [83, 48] width 166 height 37
click at [152, 117] on div "ETA 6 min Driver is on the way!" at bounding box center [83, 105] width 166 height 76
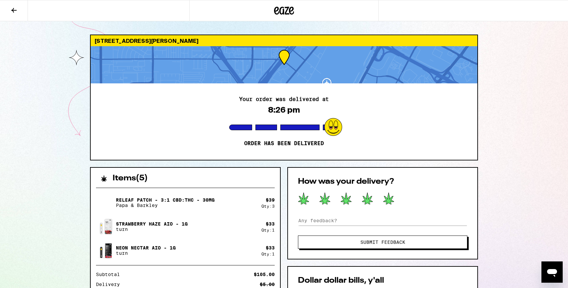
click at [388, 201] on icon at bounding box center [388, 199] width 11 height 12
click at [440, 246] on button "Submit Feedback" at bounding box center [382, 242] width 169 height 13
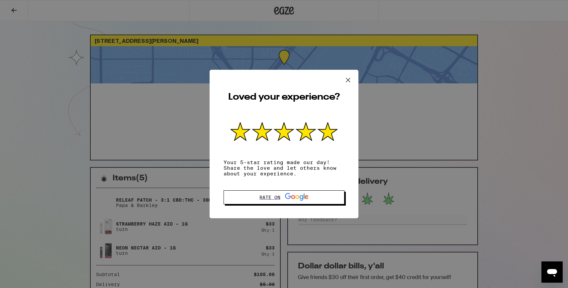
click at [345, 76] on icon at bounding box center [348, 80] width 10 height 10
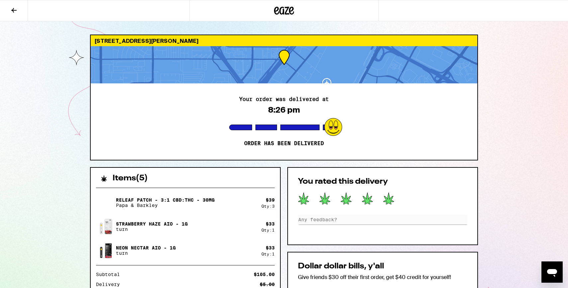
click at [63, 190] on div "125 Baker St Costa Mesa 92626 Your order was delivered at 8:26 pm Order has bee…" at bounding box center [284, 211] width 568 height 422
